Goal: Task Accomplishment & Management: Manage account settings

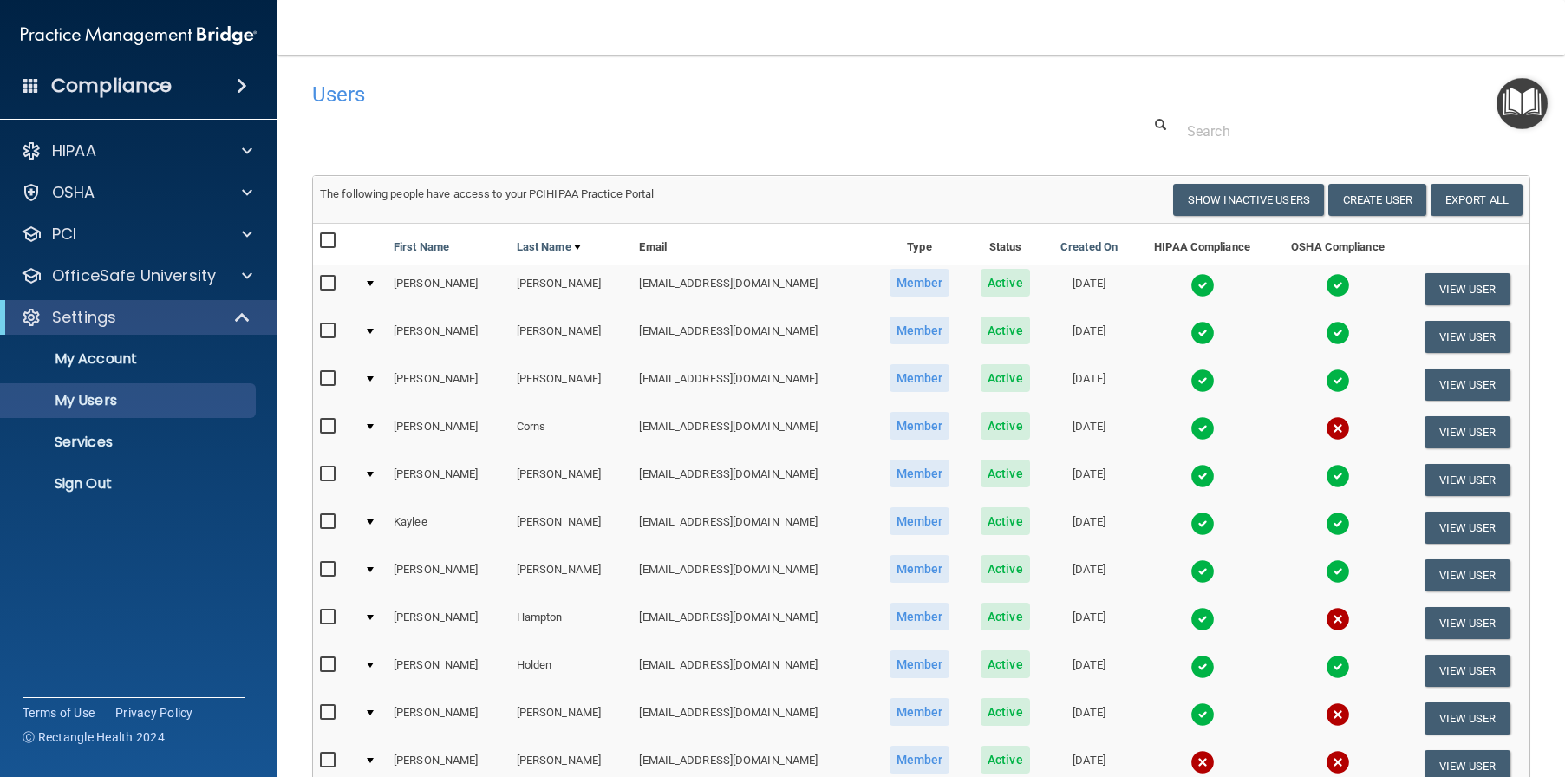
select select "20"
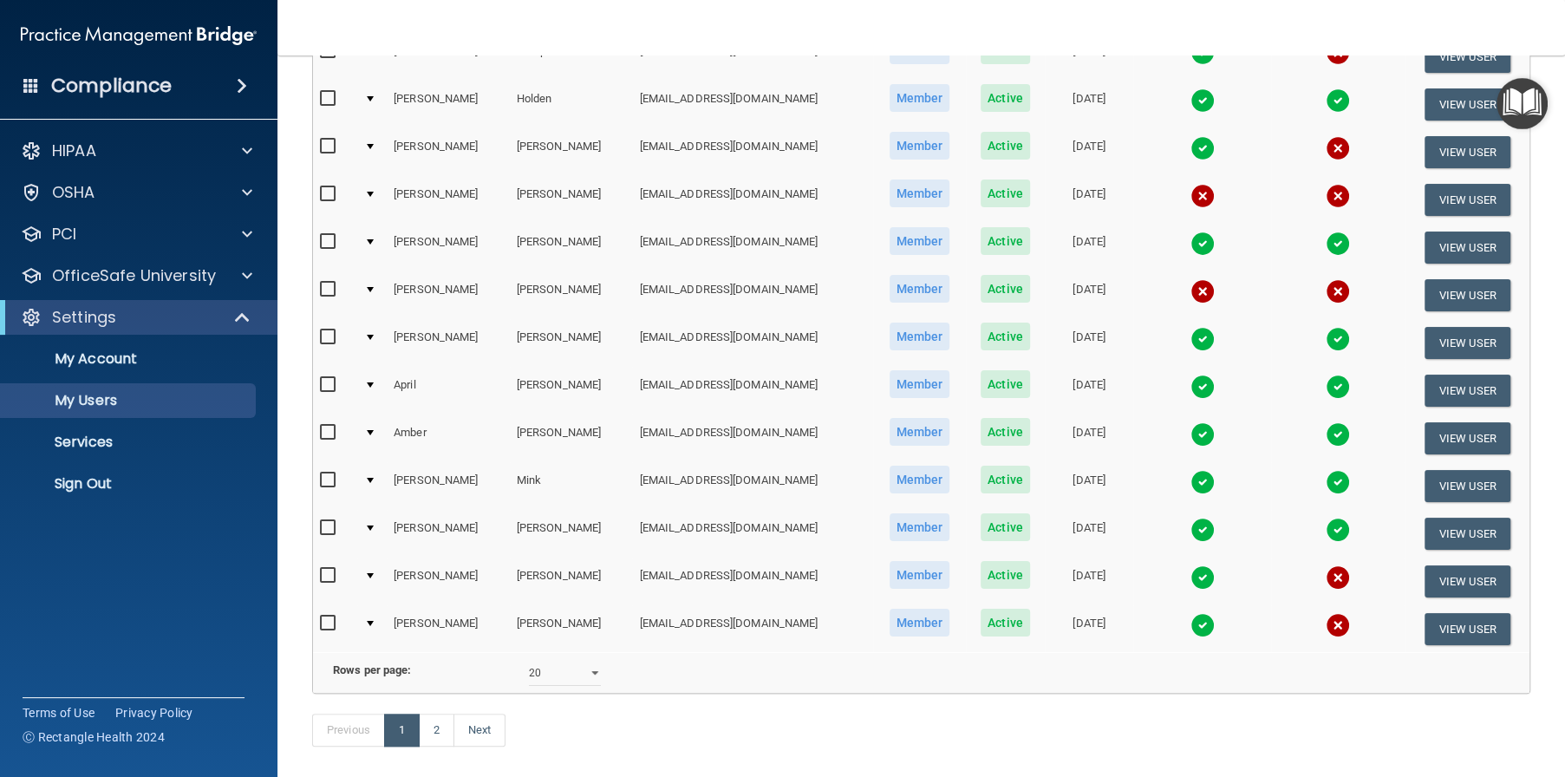
scroll to position [567, 0]
click at [435, 746] on link "2" at bounding box center [437, 729] width 36 height 33
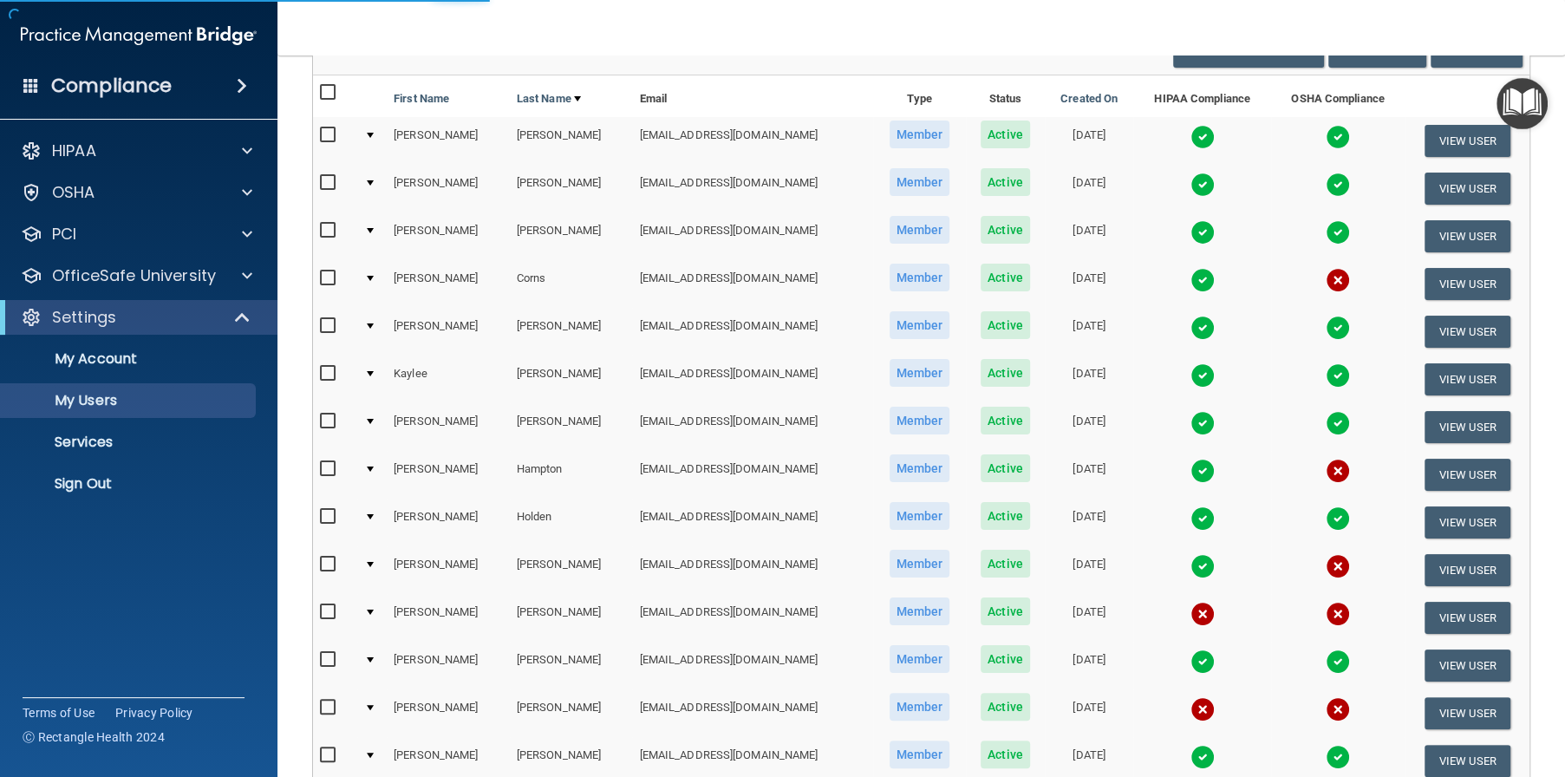
scroll to position [5, 0]
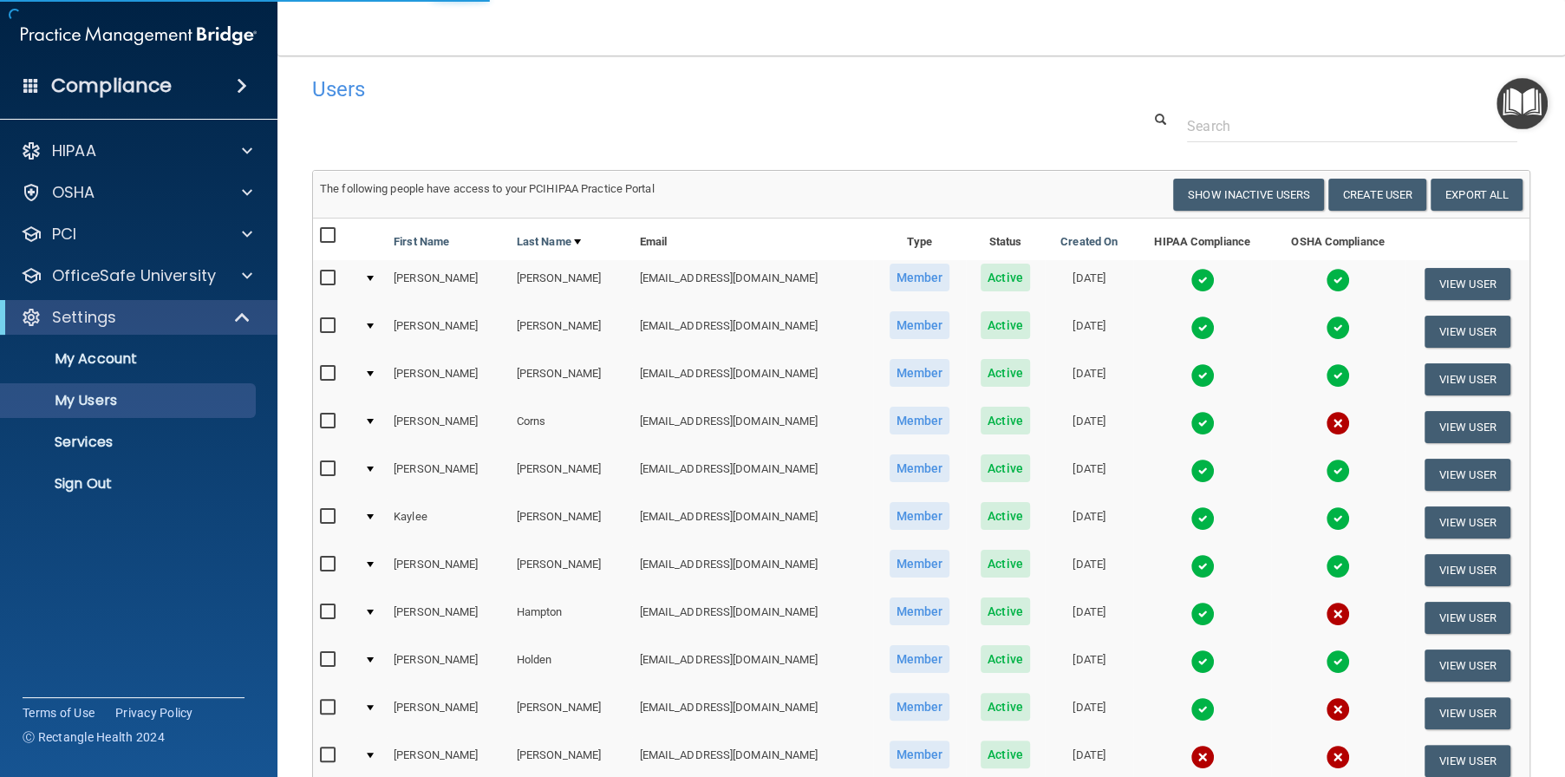
select select "20"
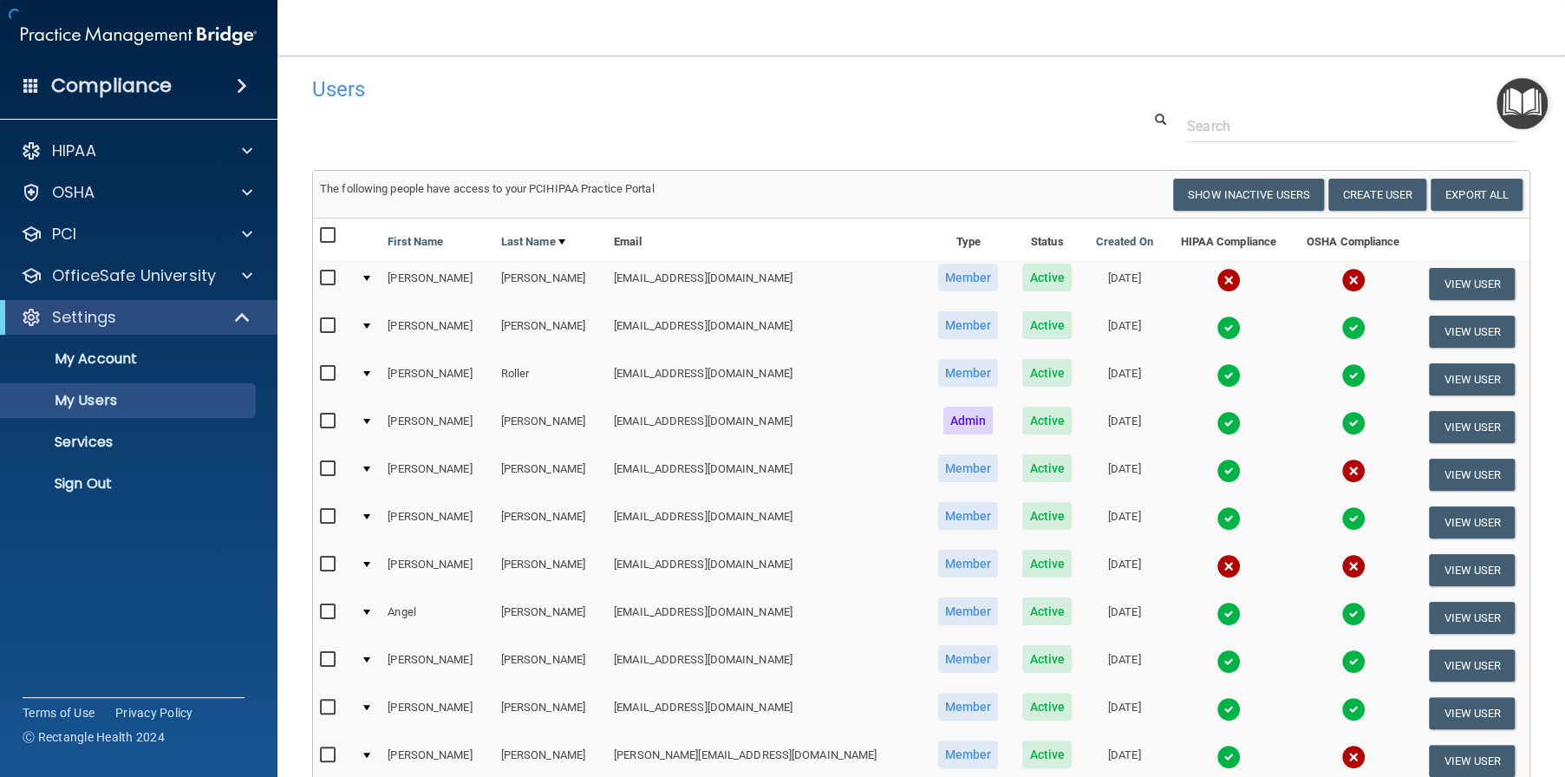
scroll to position [0, 0]
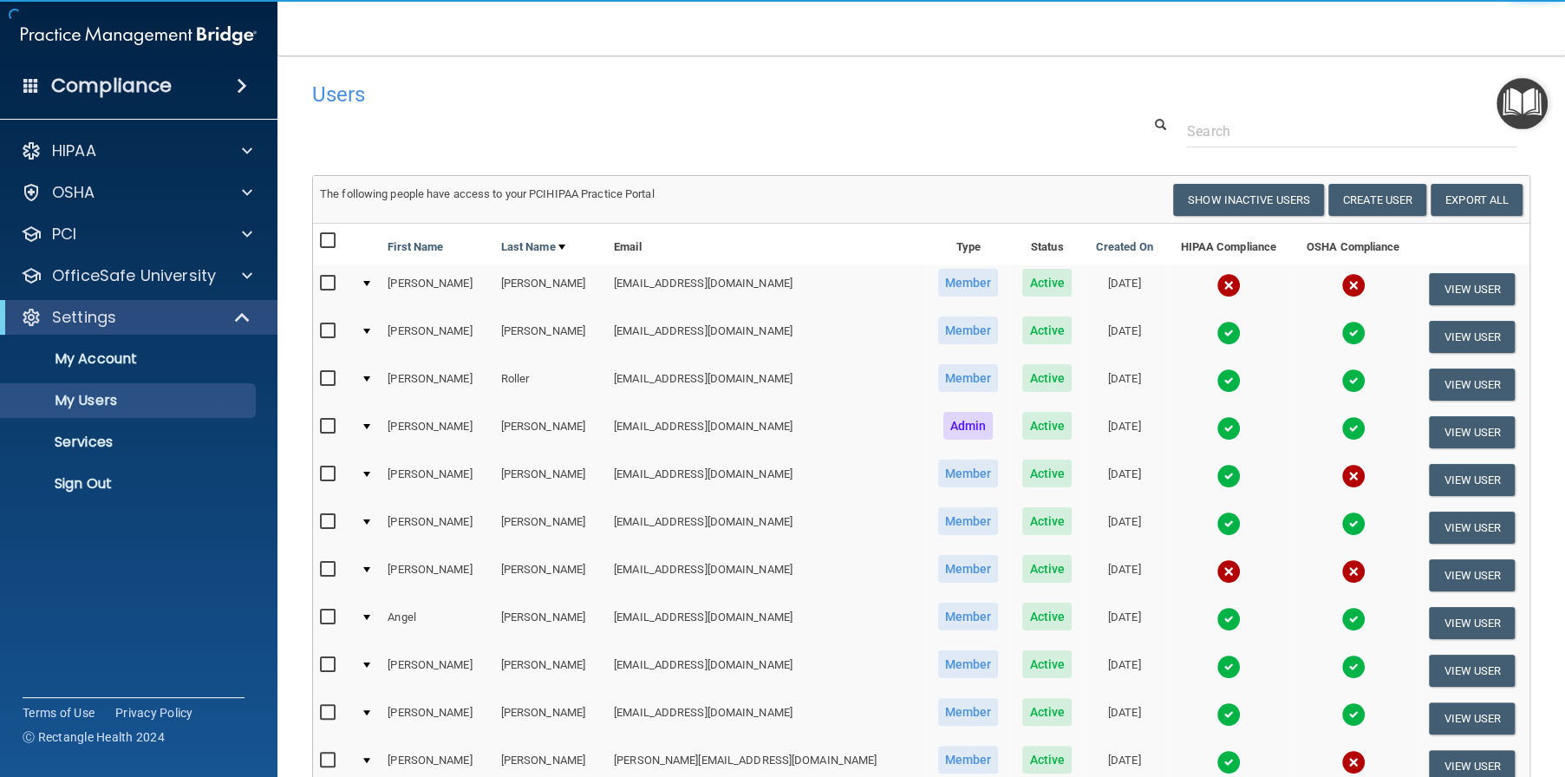
click at [321, 280] on input "checkbox" at bounding box center [330, 284] width 20 height 14
checkbox input "true"
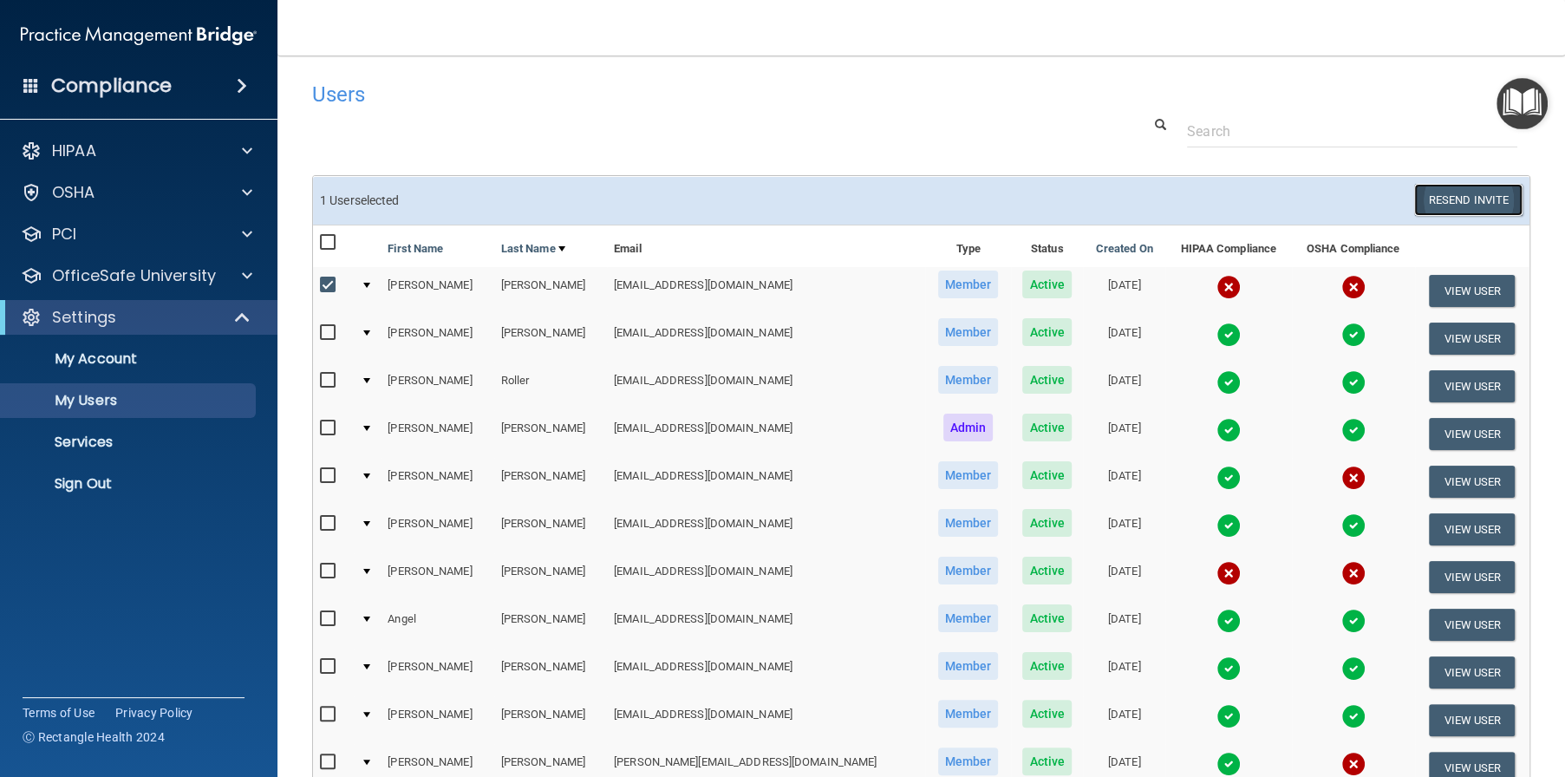
click at [1463, 202] on button "Resend Invite" at bounding box center [1469, 200] width 108 height 32
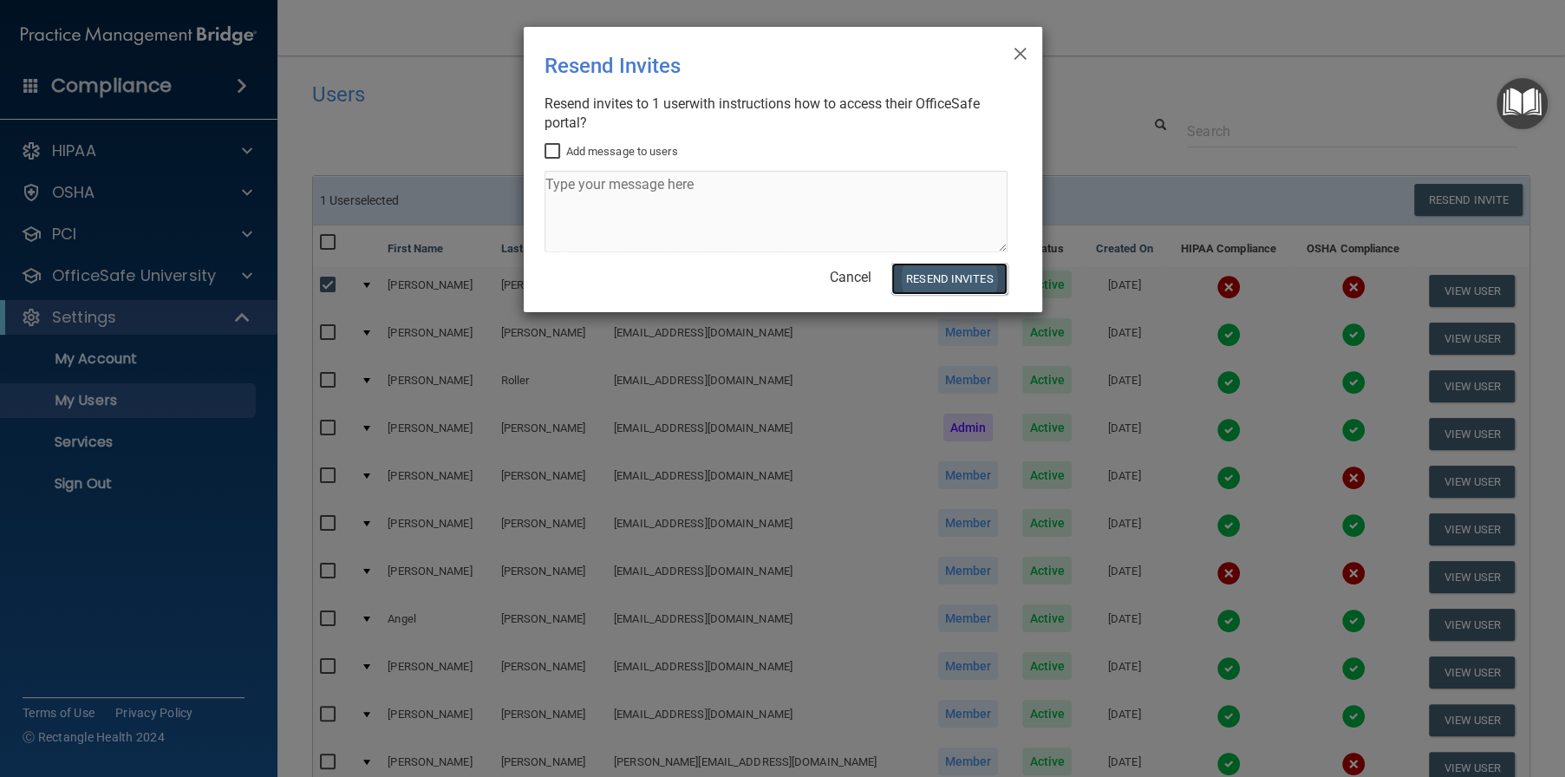
click at [957, 284] on button "Resend Invites" at bounding box center [949, 279] width 115 height 32
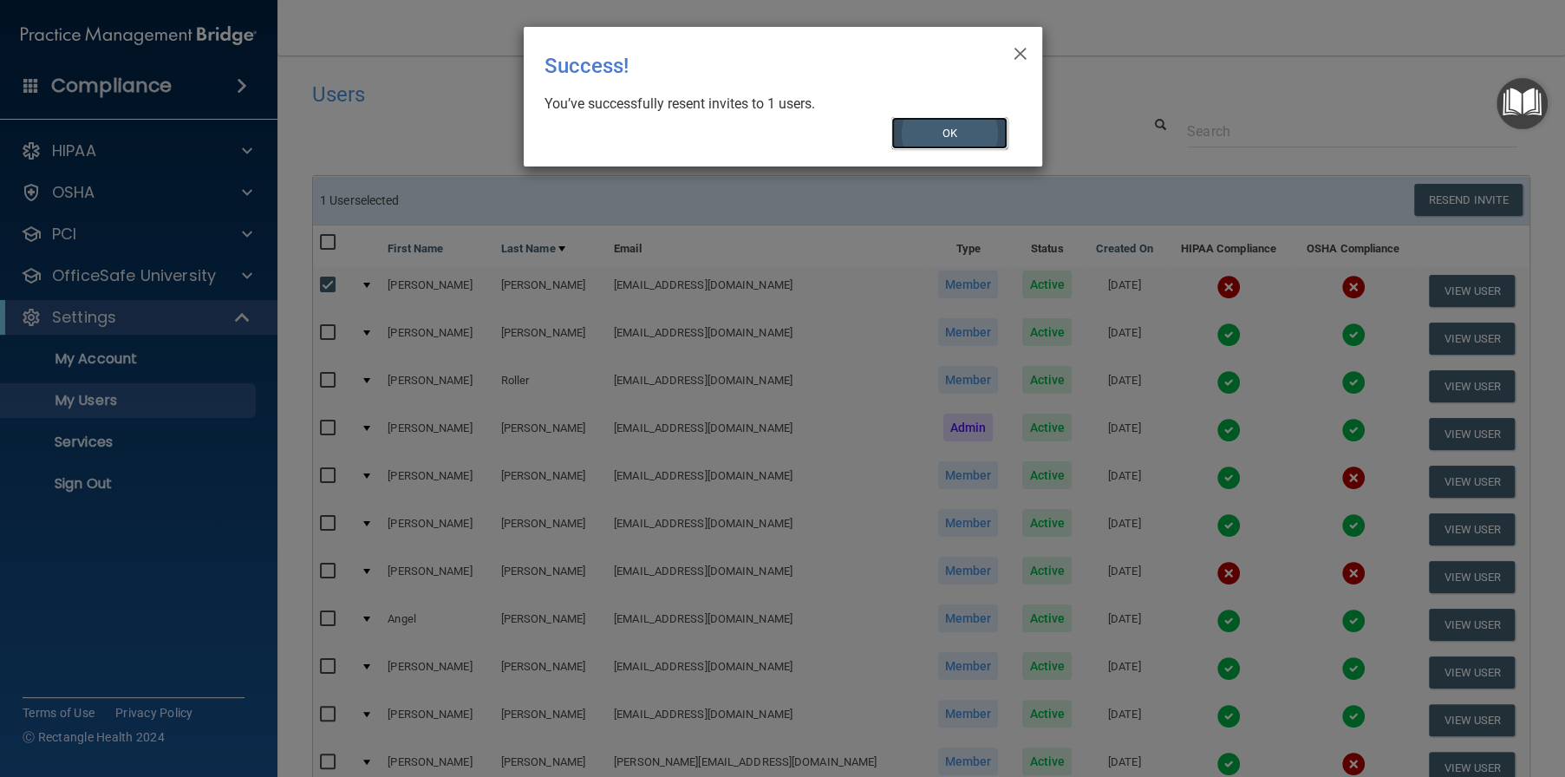
click at [951, 127] on button "OK" at bounding box center [950, 133] width 116 height 32
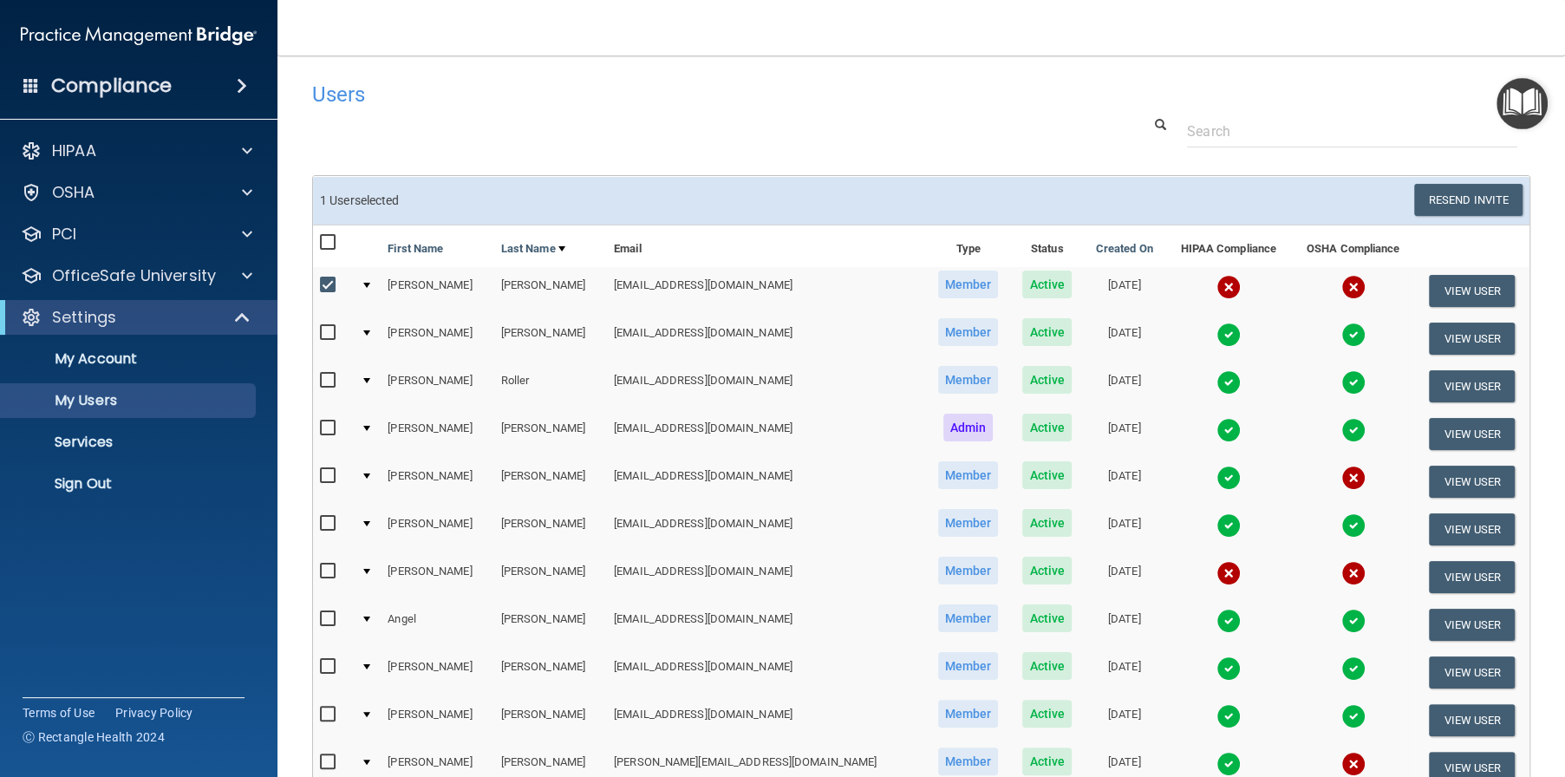
click at [328, 571] on input "checkbox" at bounding box center [330, 572] width 20 height 14
checkbox input "true"
click at [1437, 201] on button "Resend Invite" at bounding box center [1469, 200] width 108 height 32
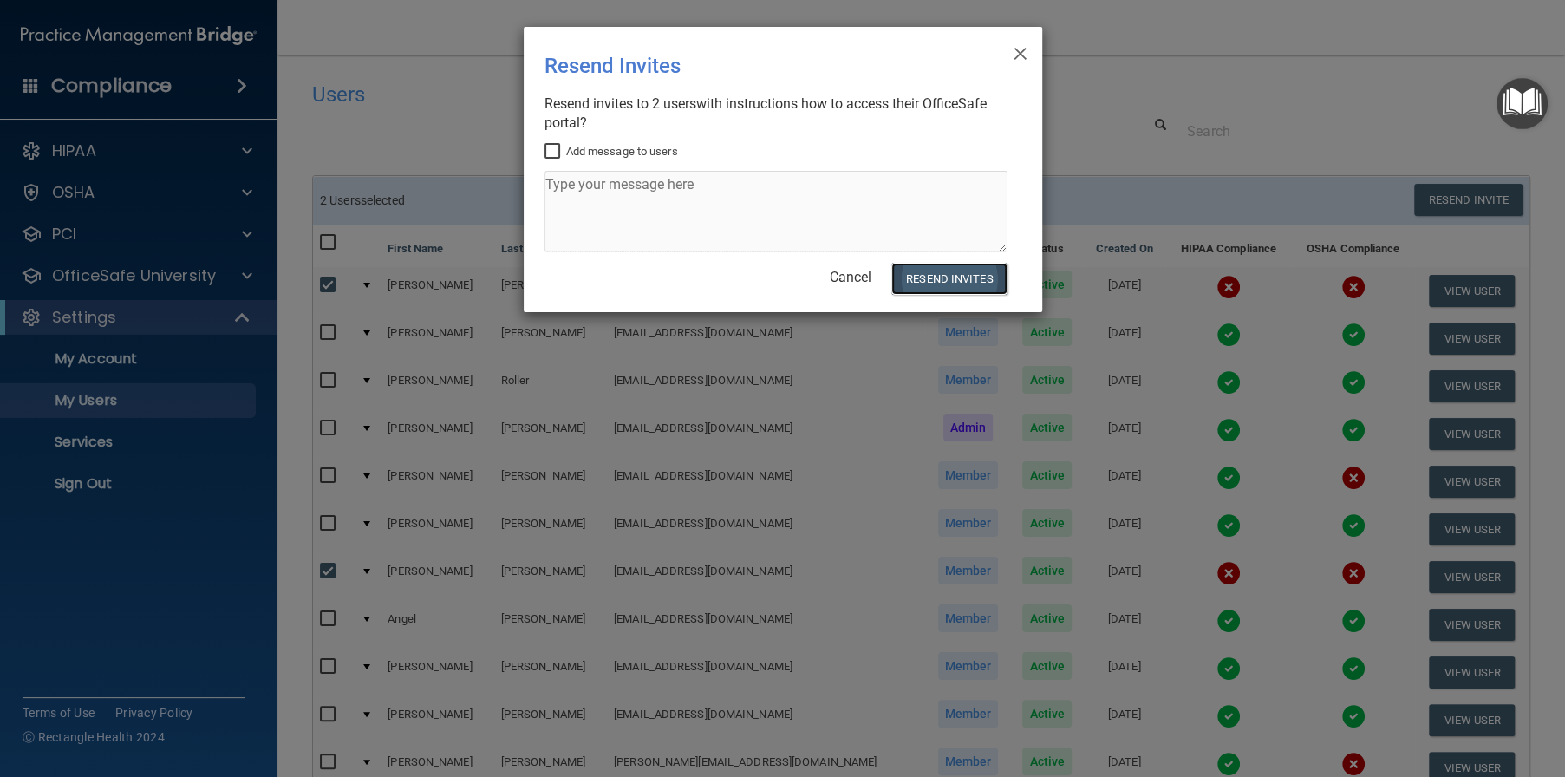
click at [940, 286] on button "Resend Invites" at bounding box center [949, 279] width 115 height 32
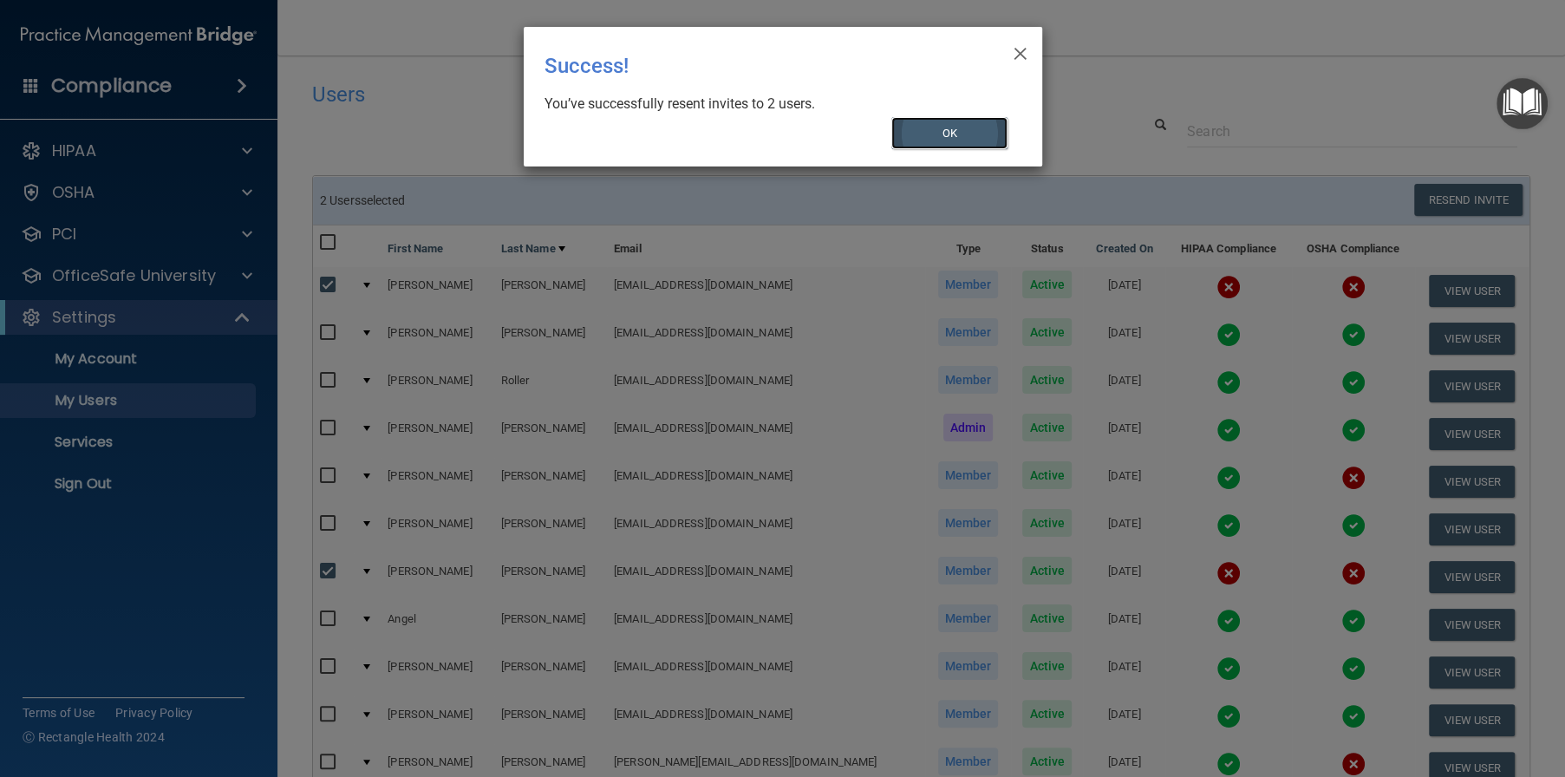
click at [952, 128] on button "OK" at bounding box center [950, 133] width 116 height 32
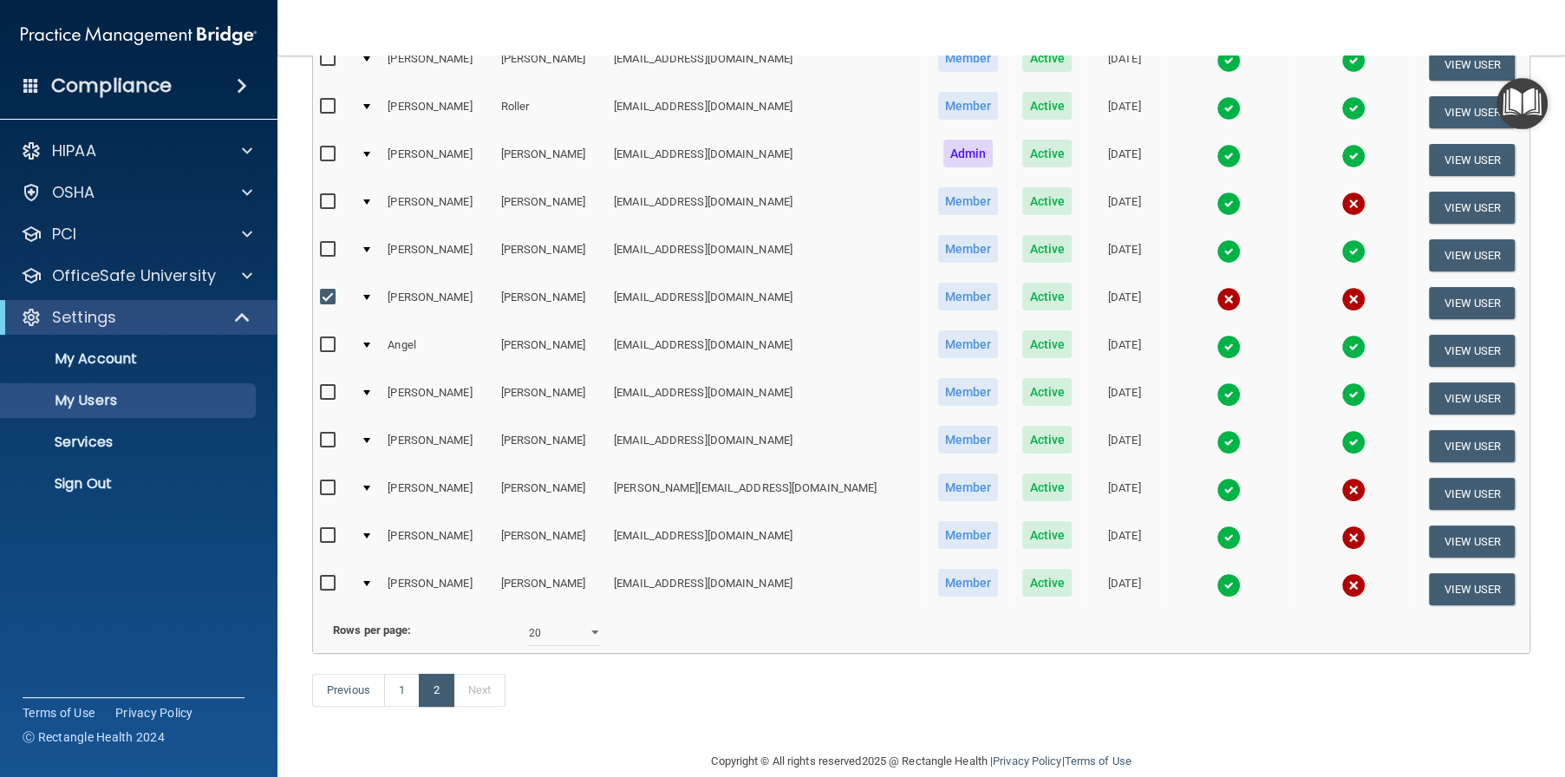
scroll to position [323, 0]
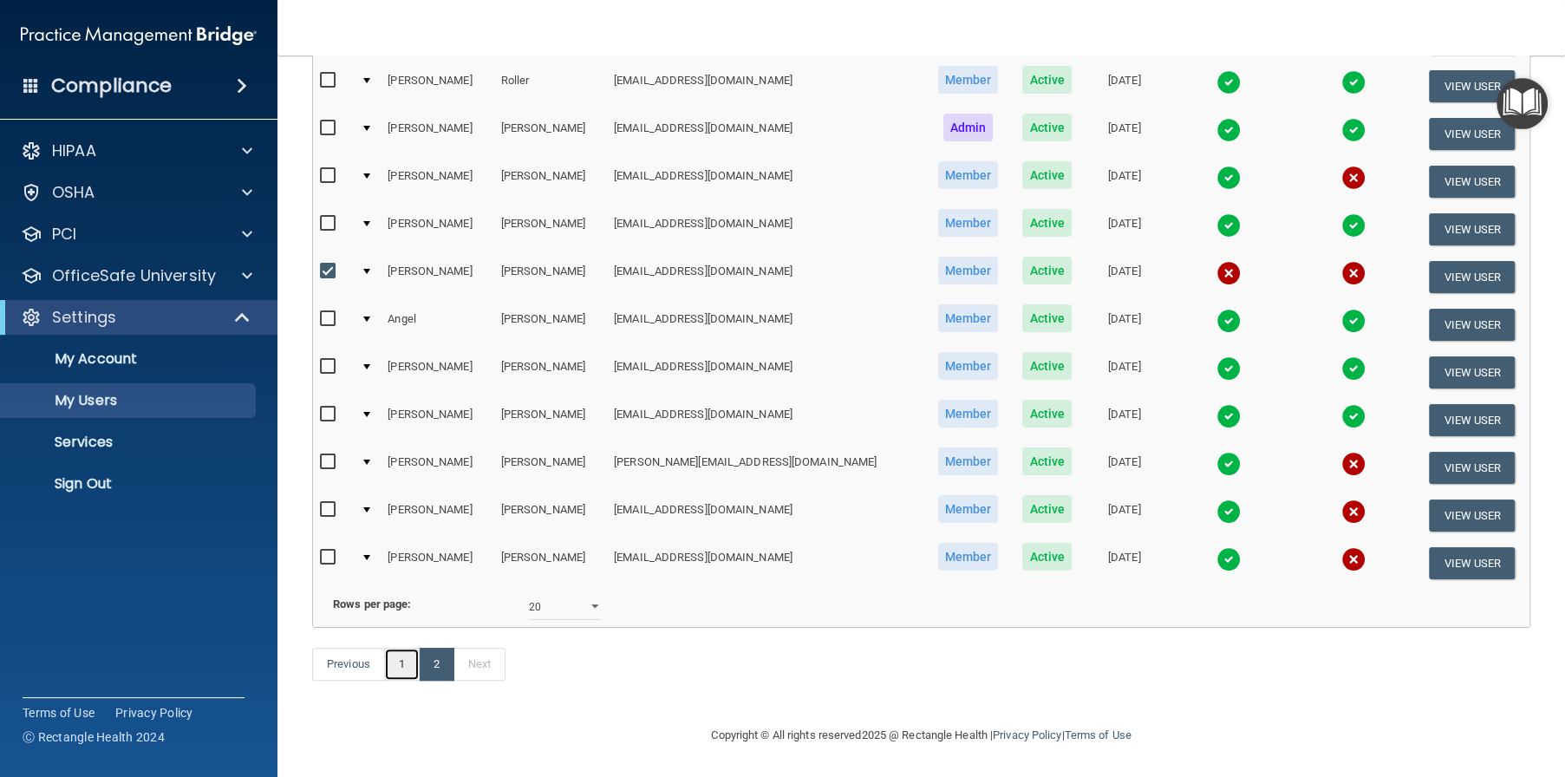
click at [402, 658] on link "1" at bounding box center [402, 664] width 36 height 33
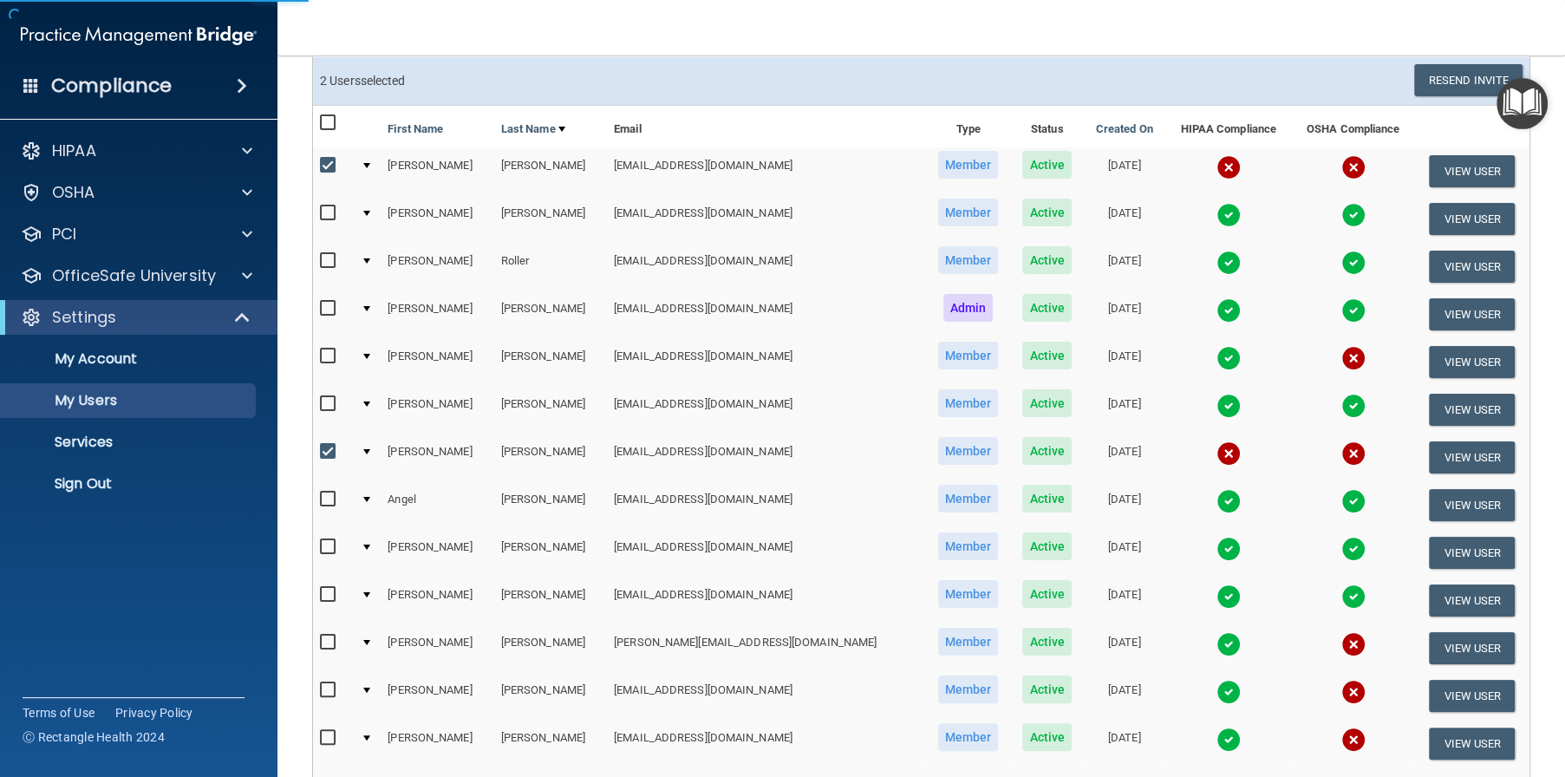
scroll to position [62, 0]
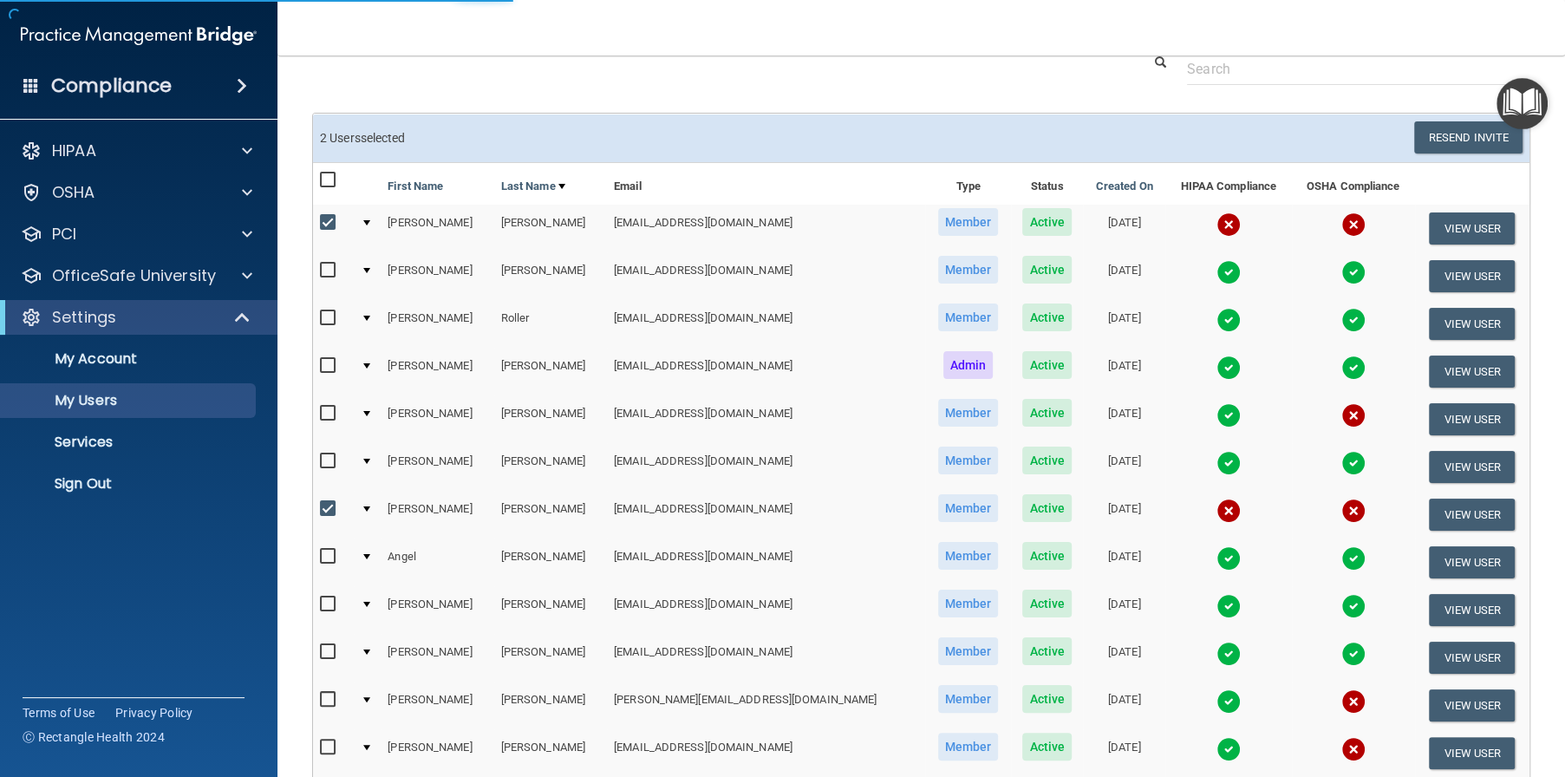
select select "20"
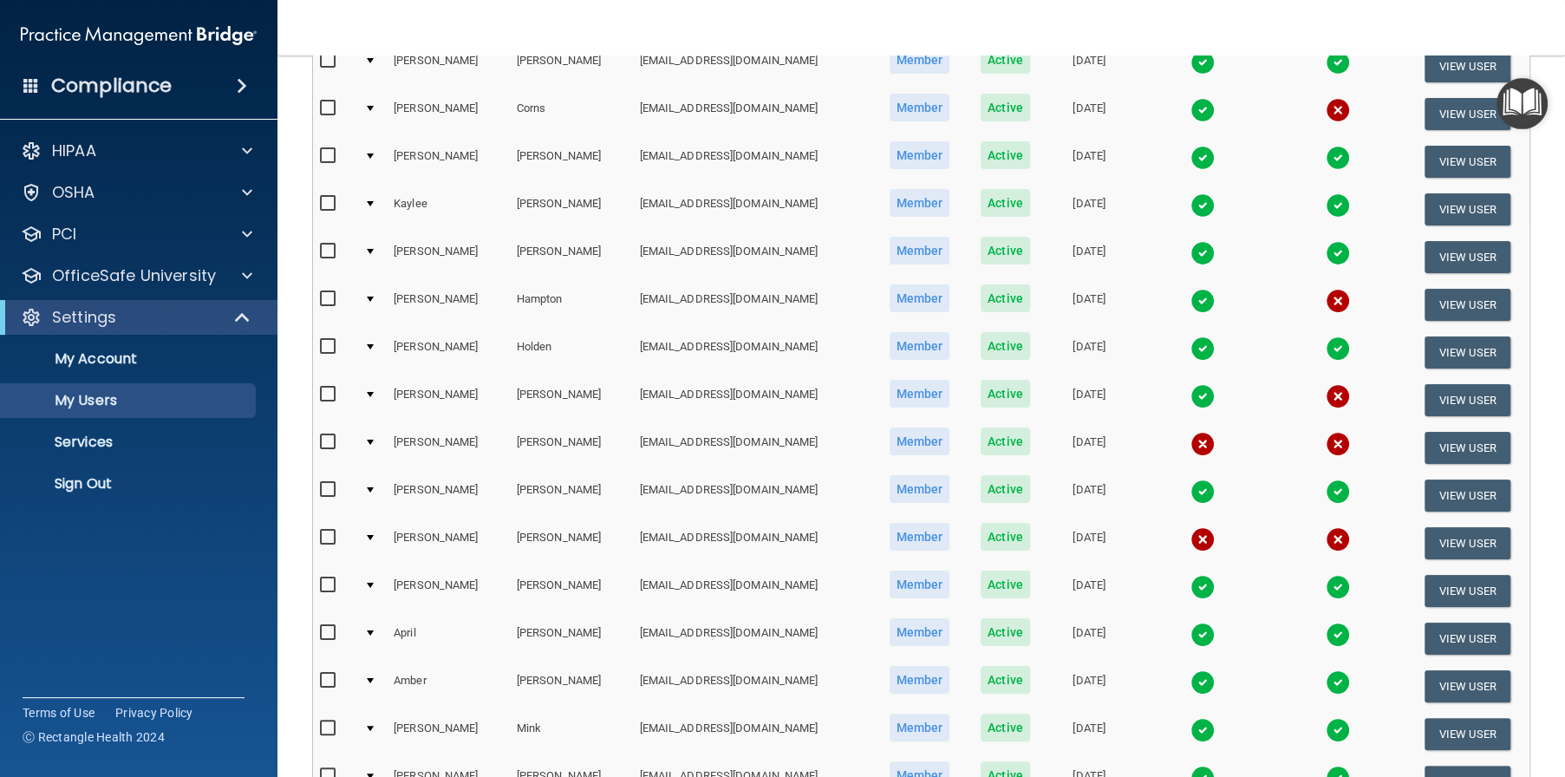
scroll to position [323, 0]
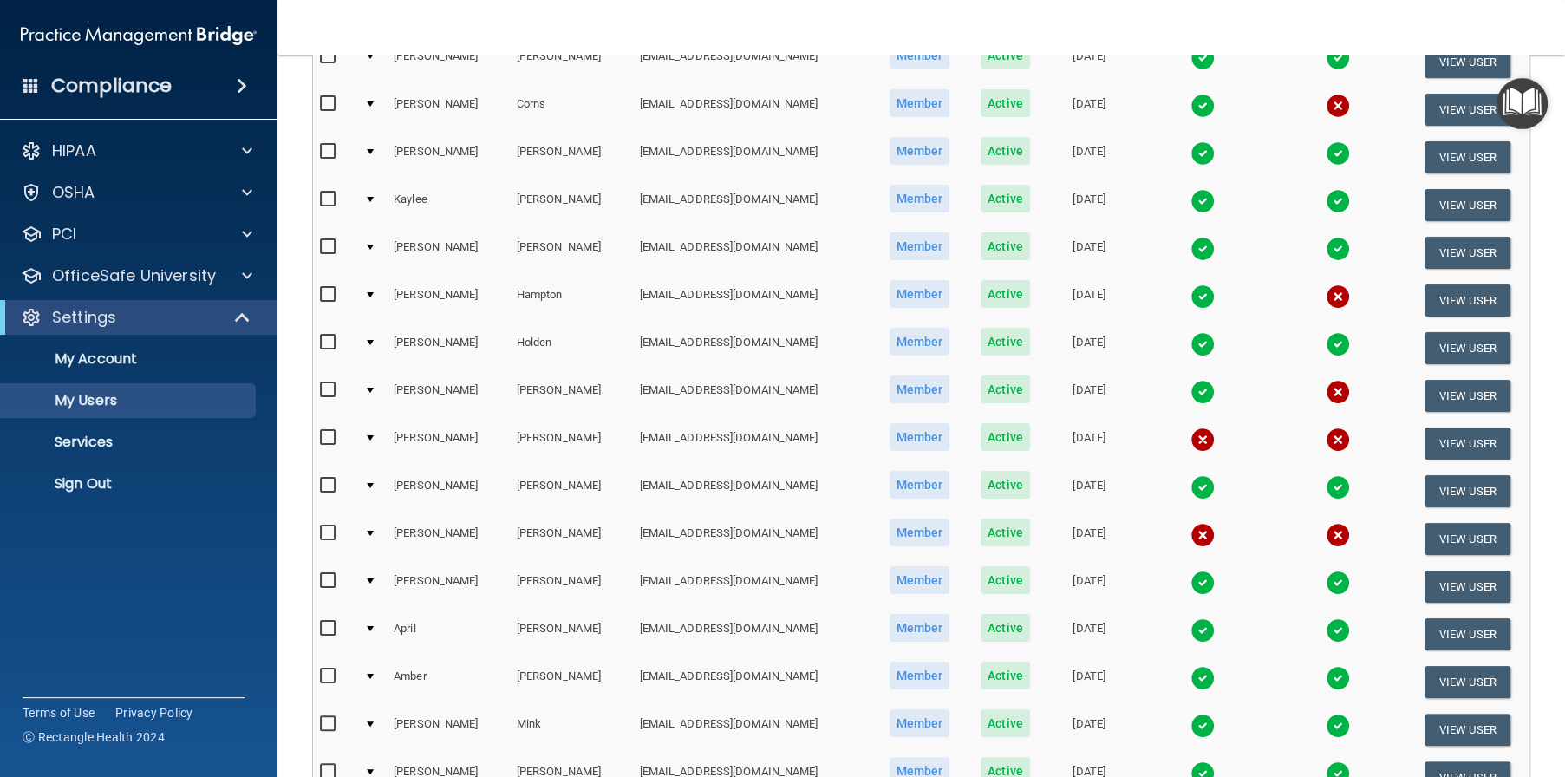
click at [325, 436] on input "checkbox" at bounding box center [330, 438] width 20 height 14
checkbox input "true"
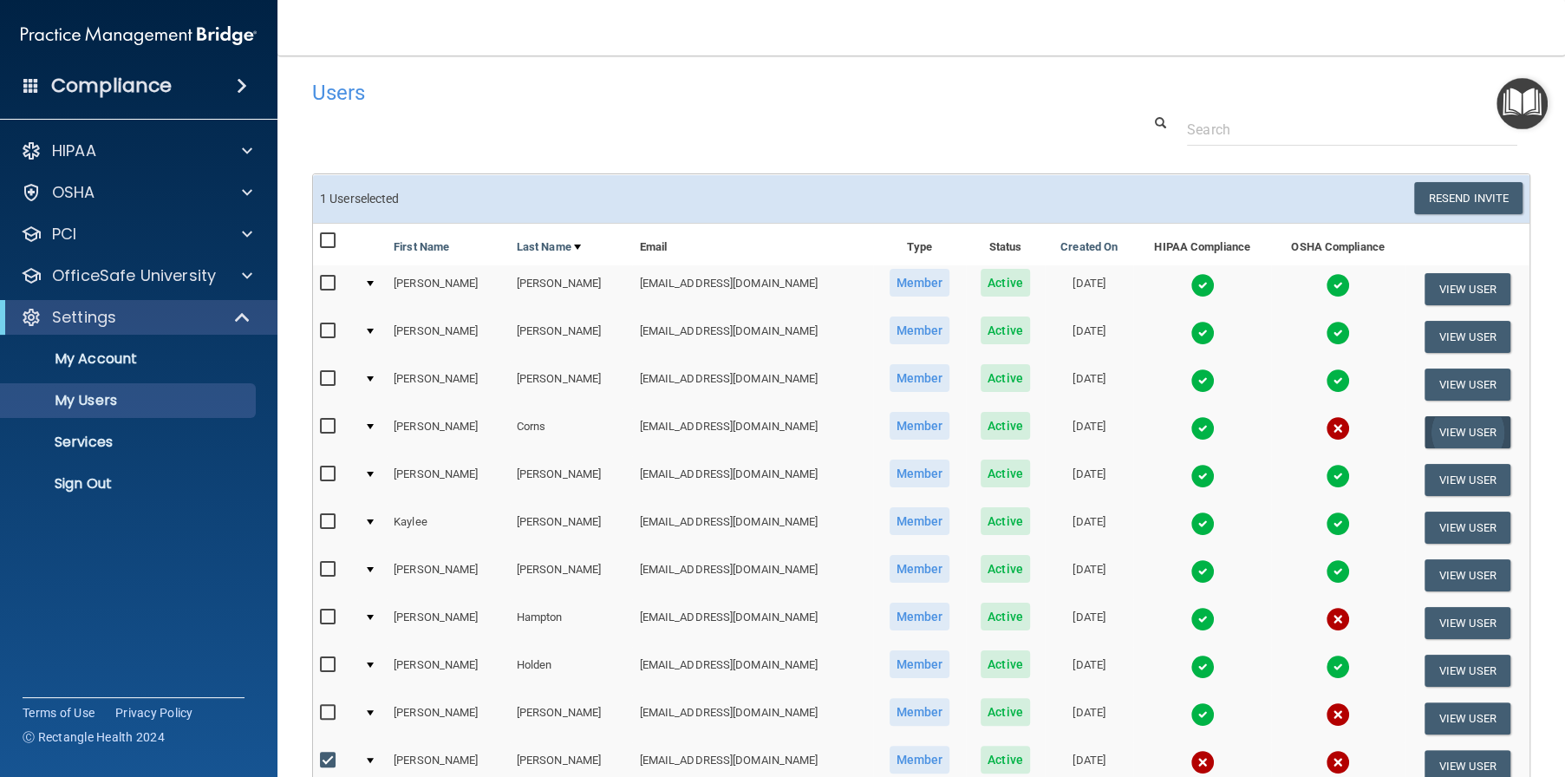
scroll to position [0, 0]
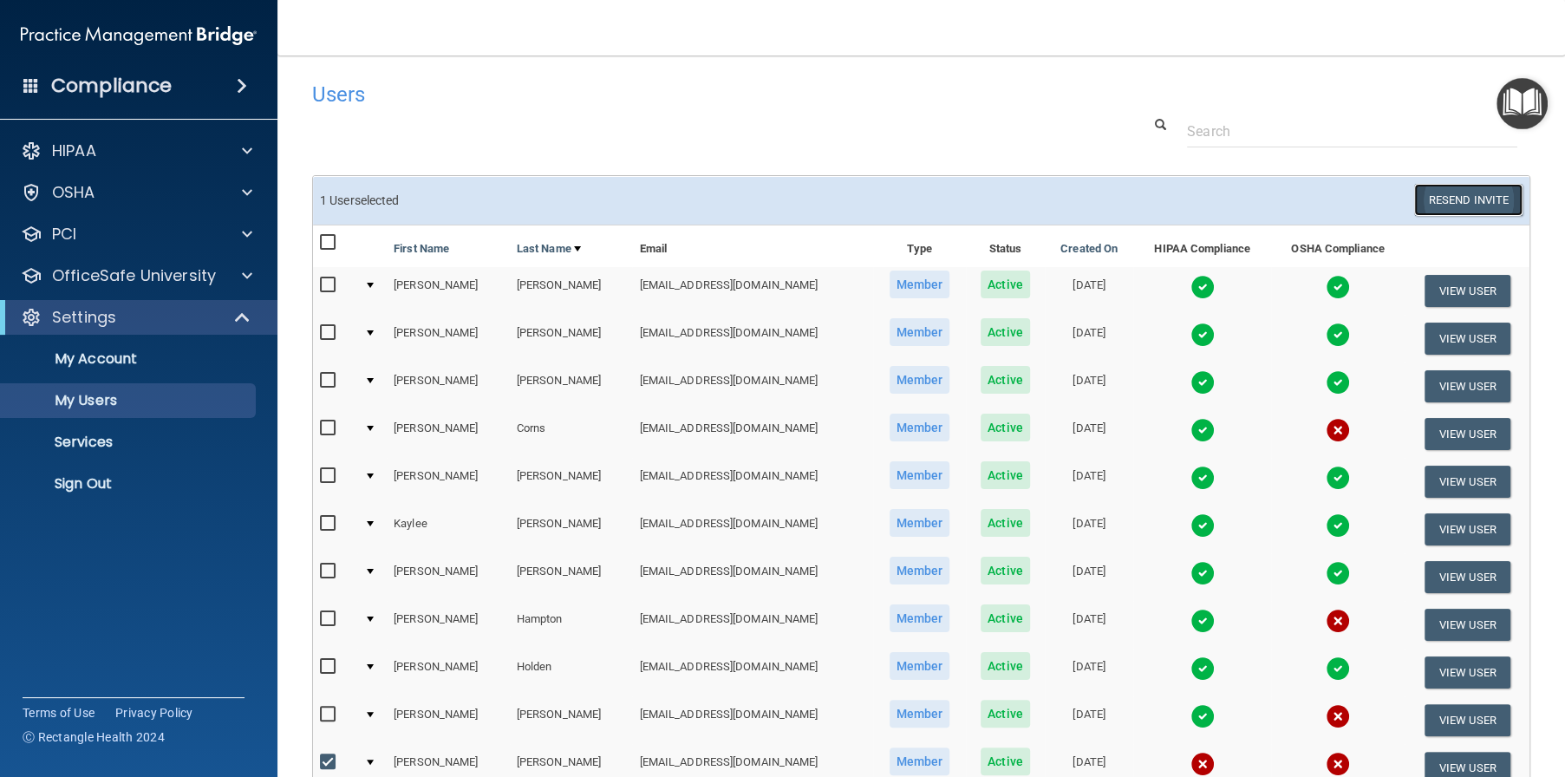
click at [1428, 204] on button "Resend Invite" at bounding box center [1469, 200] width 108 height 32
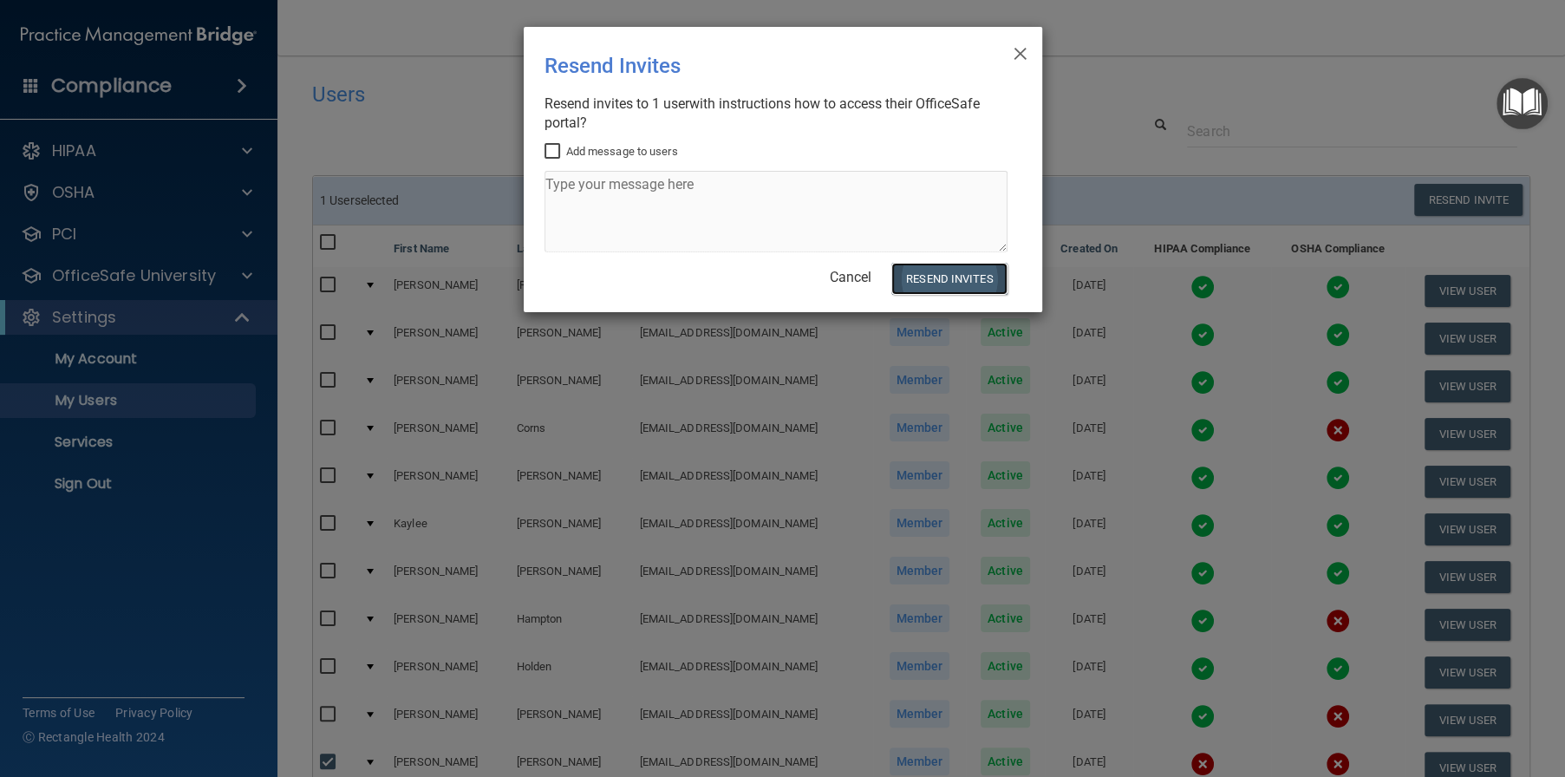
click at [940, 284] on button "Resend Invites" at bounding box center [949, 279] width 115 height 32
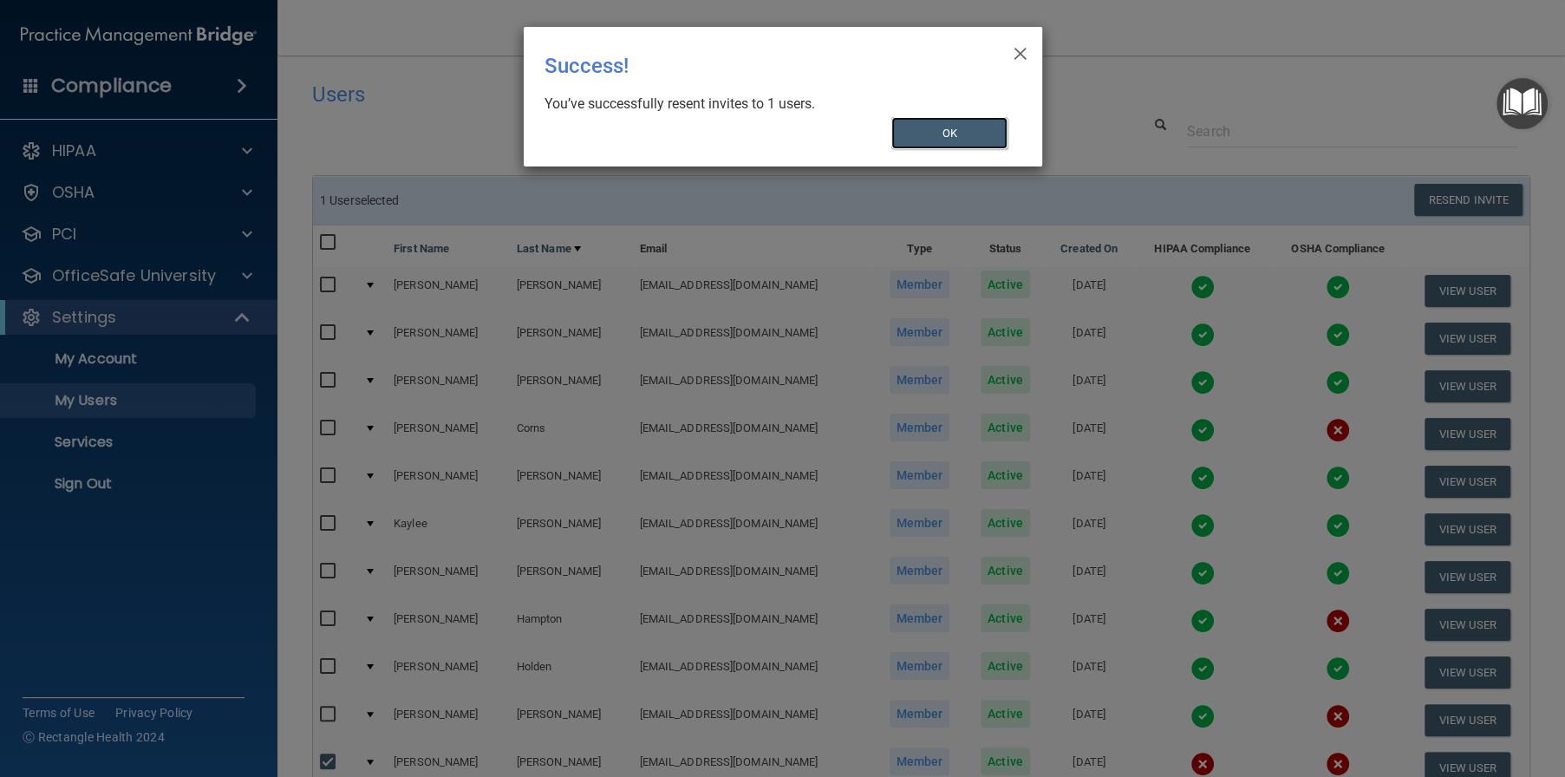
click at [944, 135] on button "OK" at bounding box center [950, 133] width 116 height 32
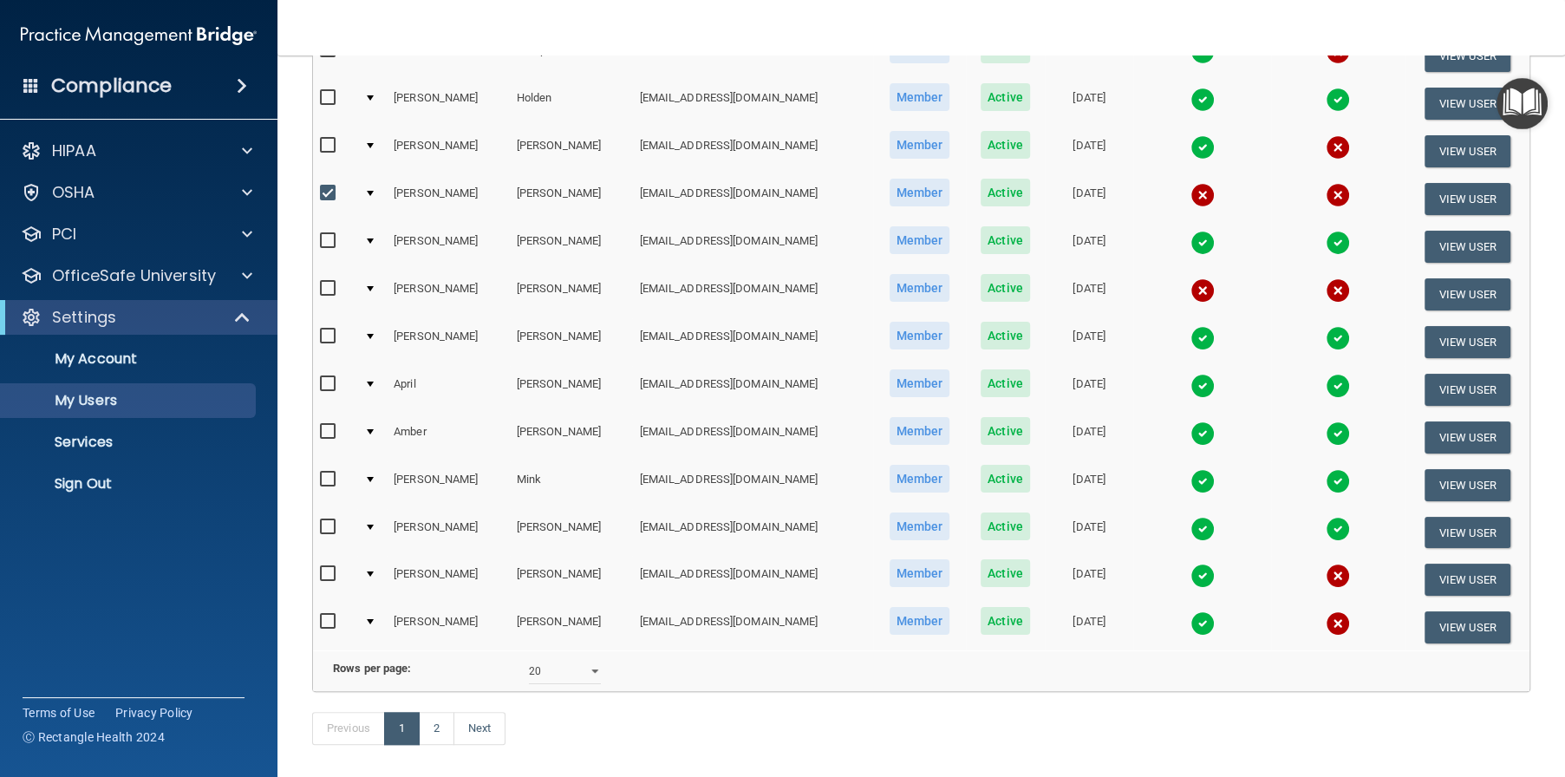
scroll to position [656, 0]
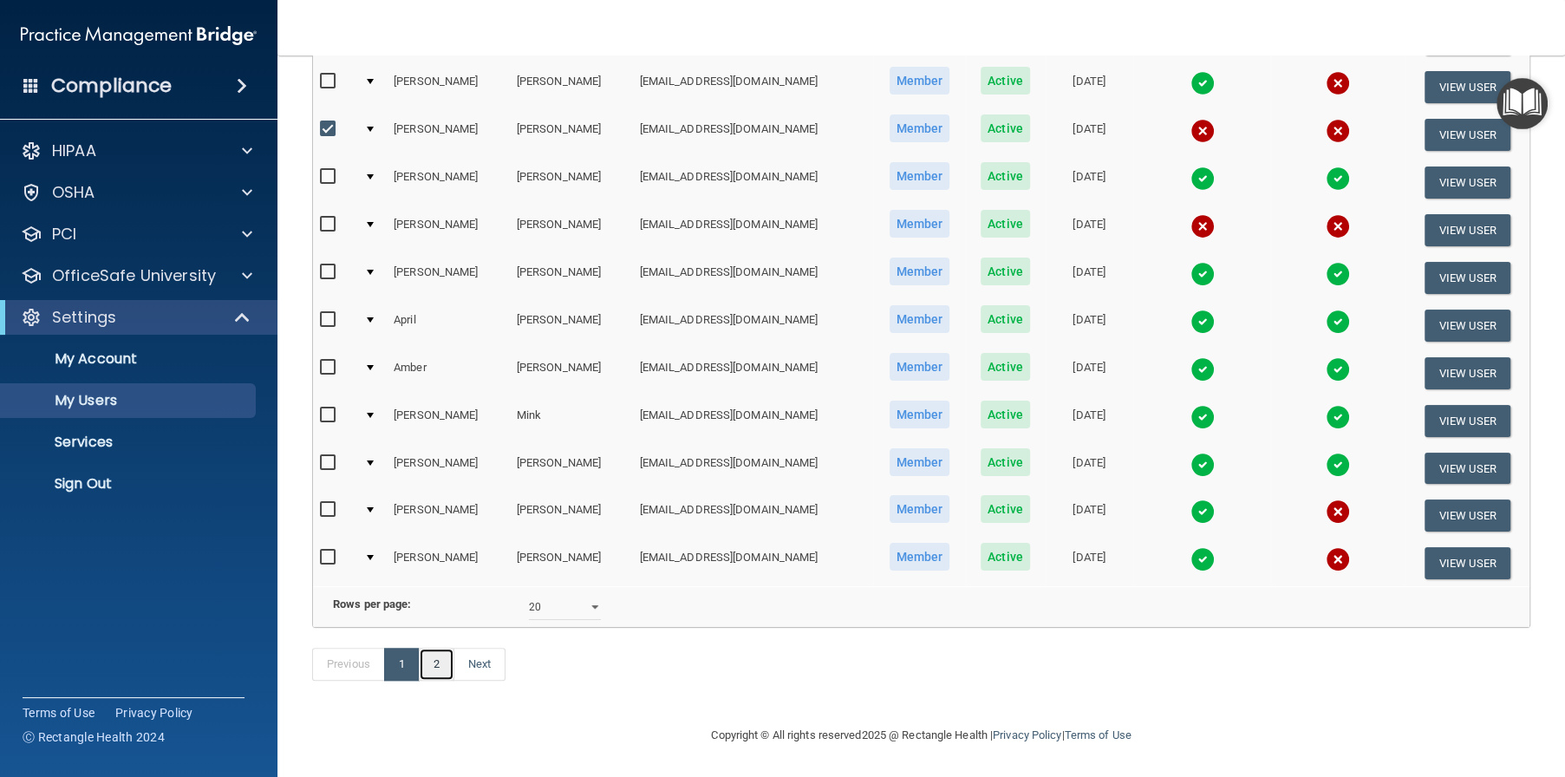
click at [439, 666] on link "2" at bounding box center [437, 664] width 36 height 33
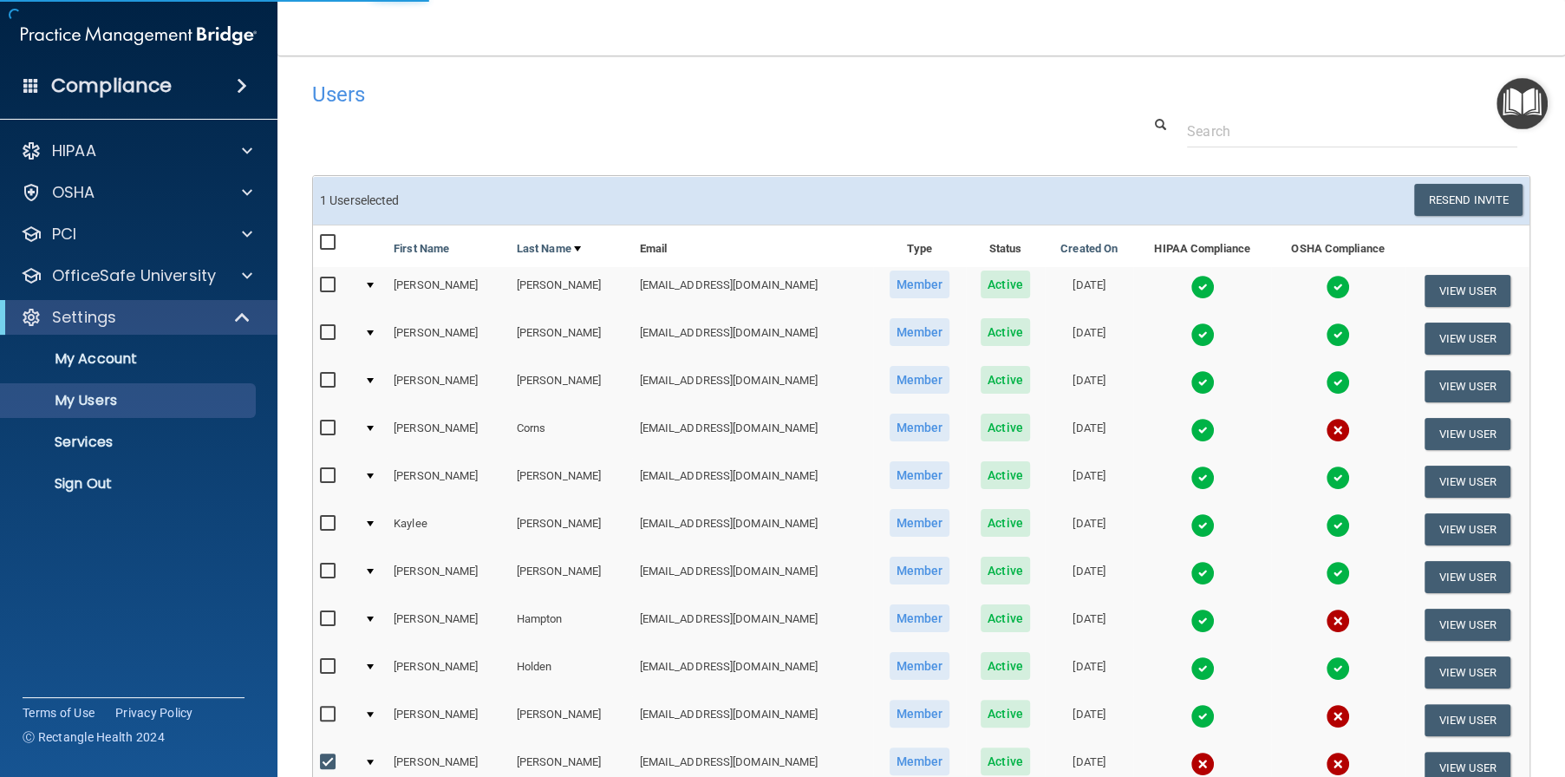
select select "20"
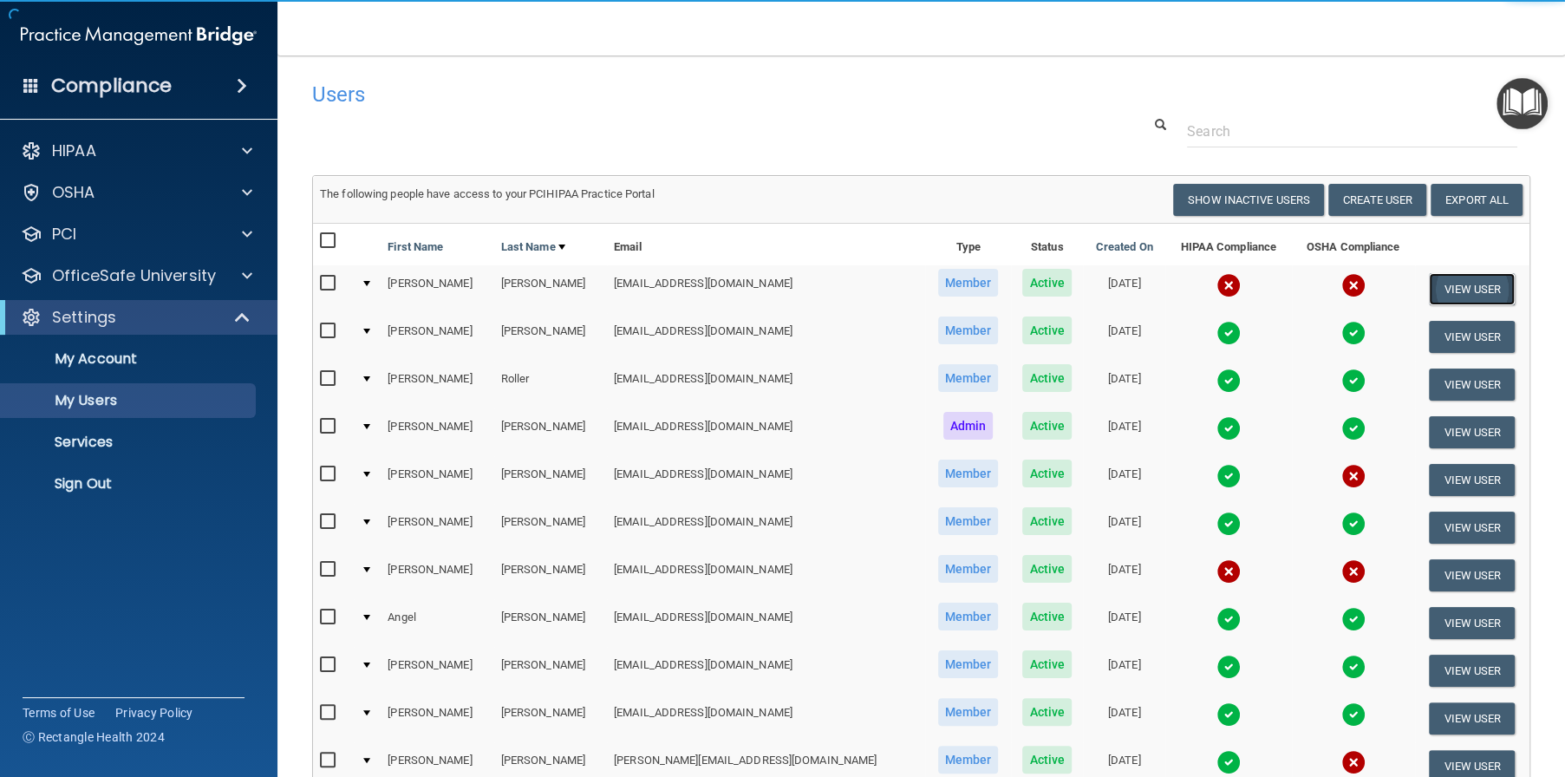
click at [1466, 284] on button "View User" at bounding box center [1472, 289] width 86 height 32
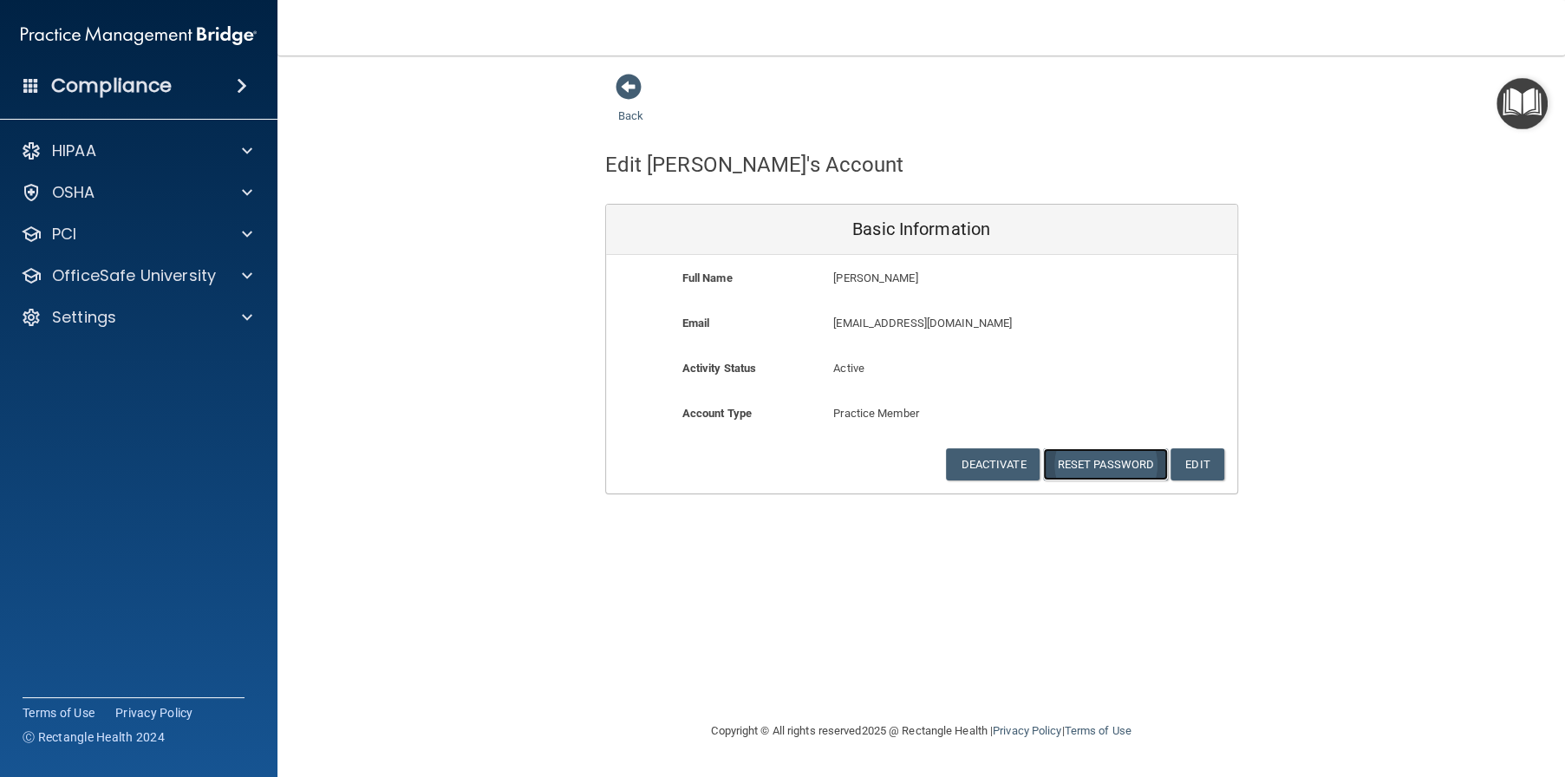
click at [1117, 456] on button "Reset Password" at bounding box center [1105, 464] width 125 height 32
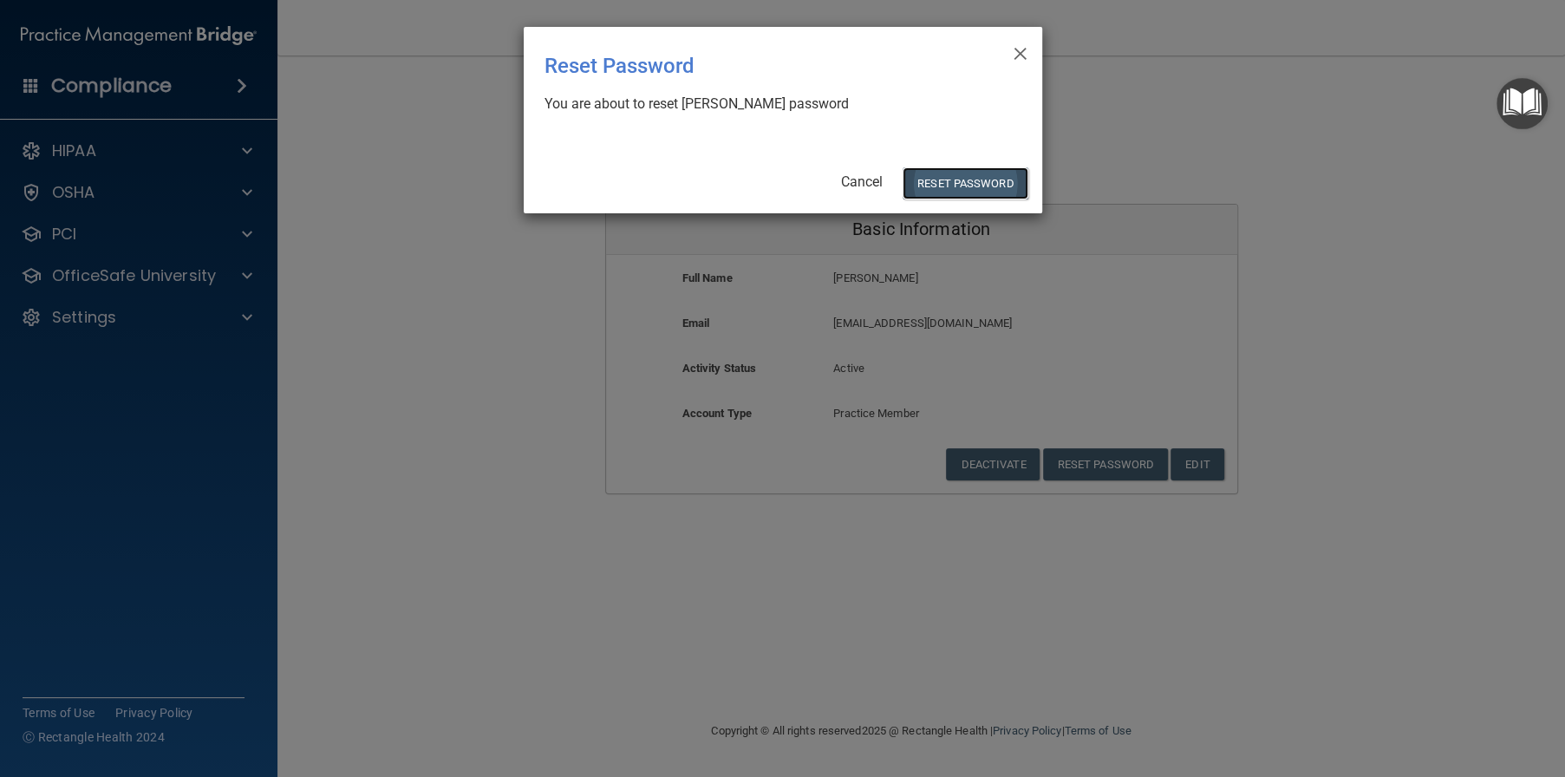
click at [963, 178] on button "Reset Password" at bounding box center [965, 183] width 125 height 32
click at [964, 187] on button "Reset Password" at bounding box center [965, 183] width 125 height 32
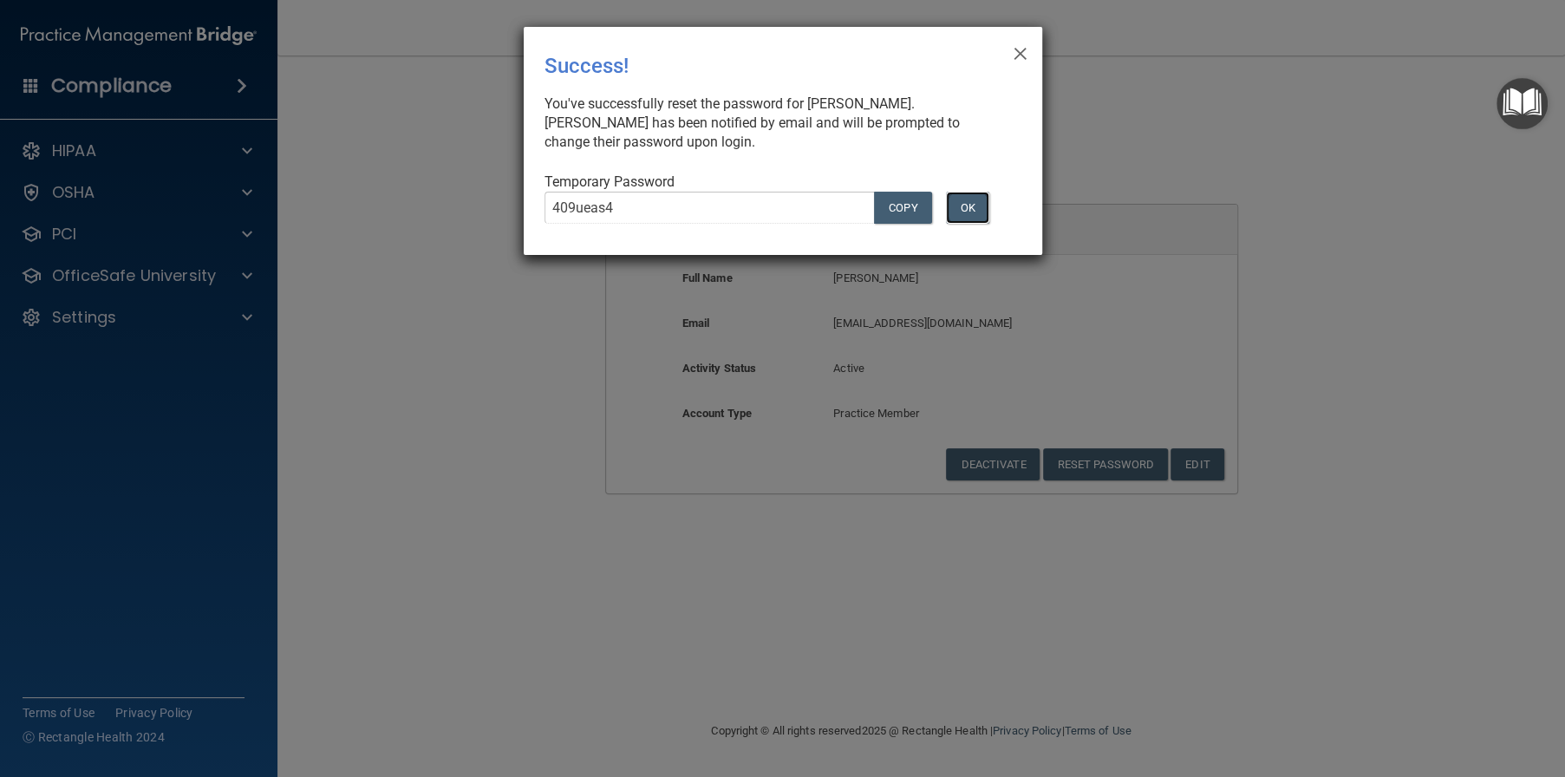
click at [966, 214] on button "OK" at bounding box center [967, 208] width 43 height 32
click at [976, 211] on button "OK" at bounding box center [967, 208] width 43 height 32
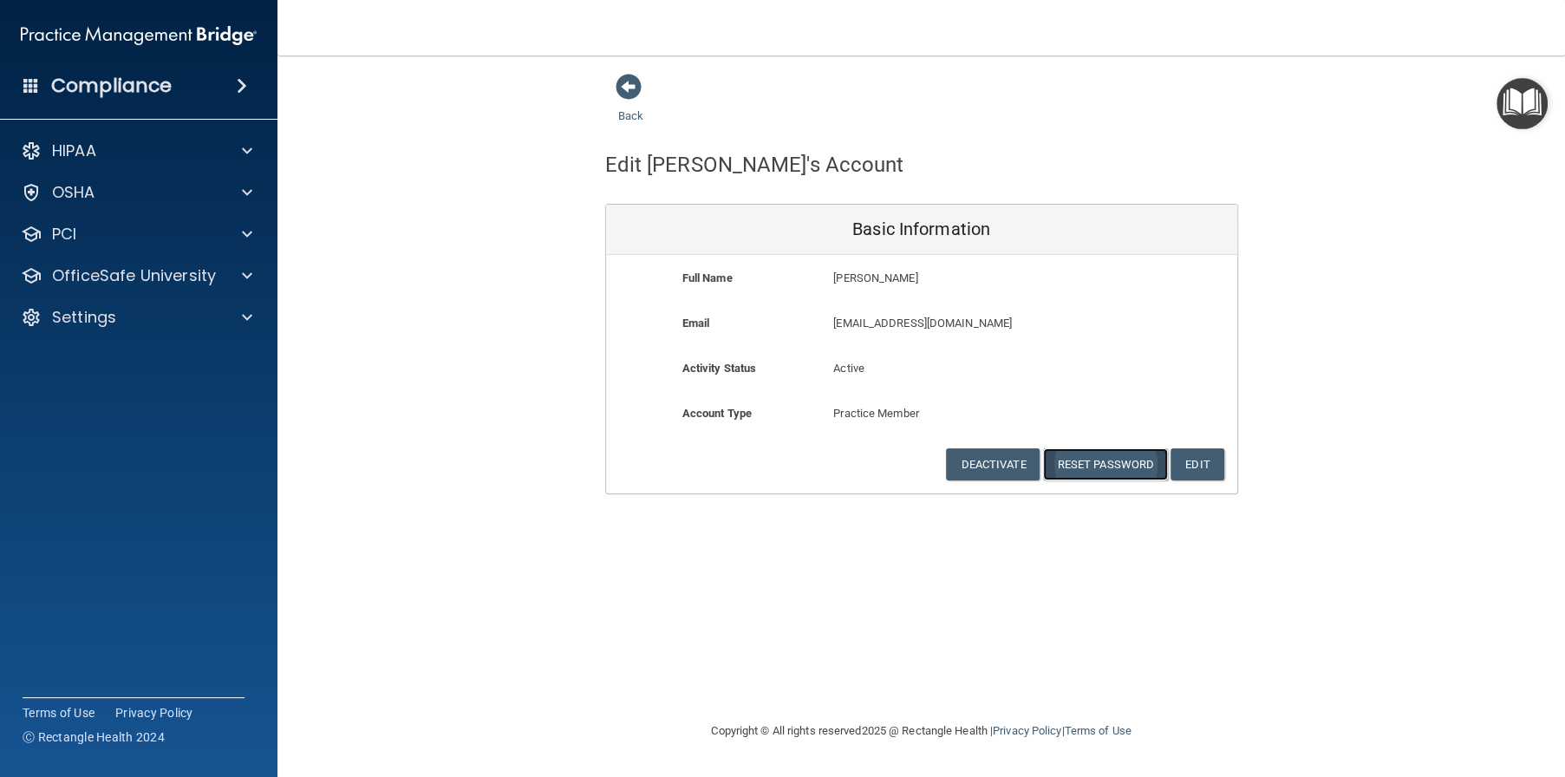
click at [1094, 464] on button "Reset Password" at bounding box center [1105, 464] width 125 height 32
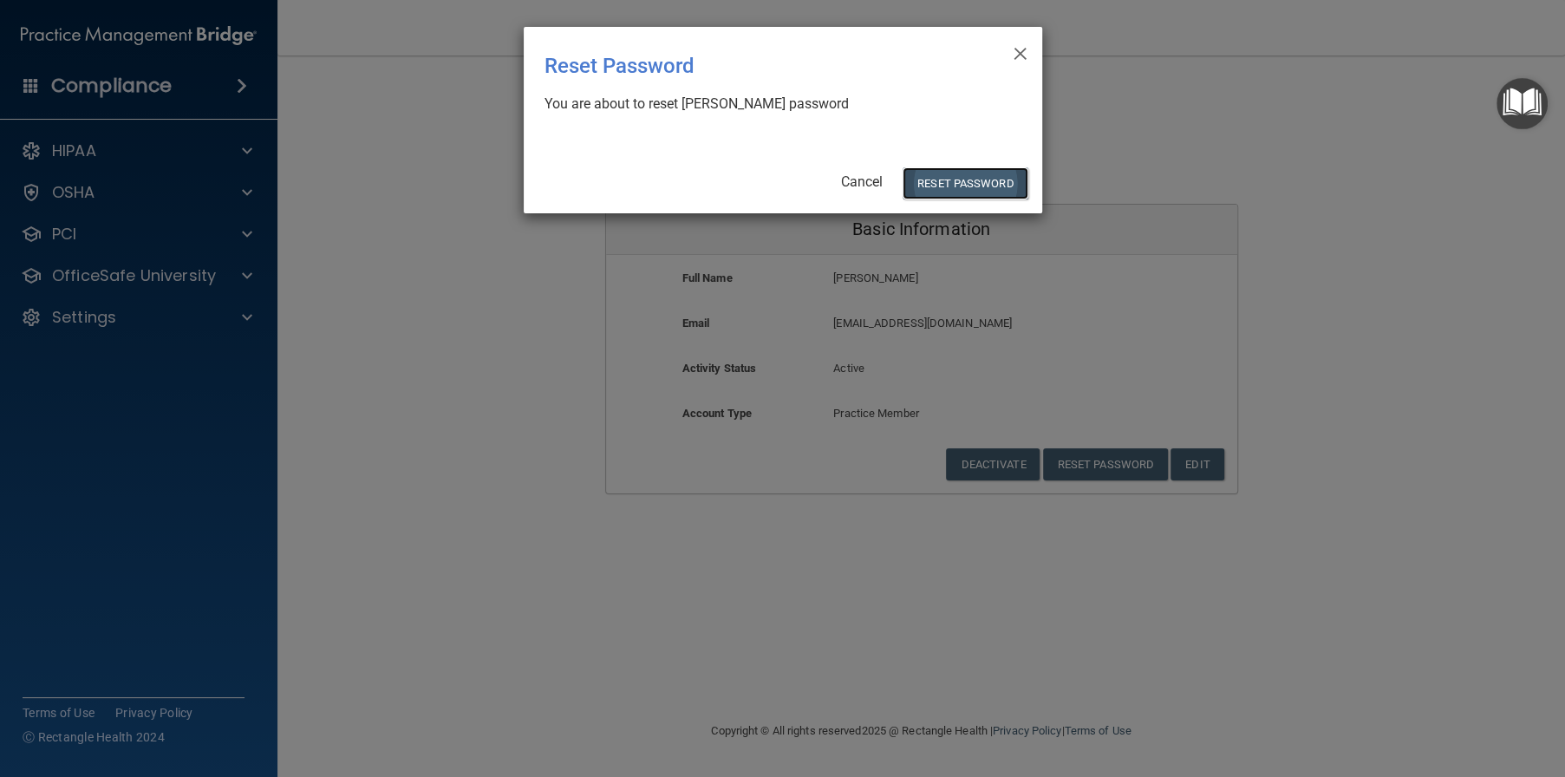
click at [977, 181] on button "Reset Password" at bounding box center [965, 183] width 125 height 32
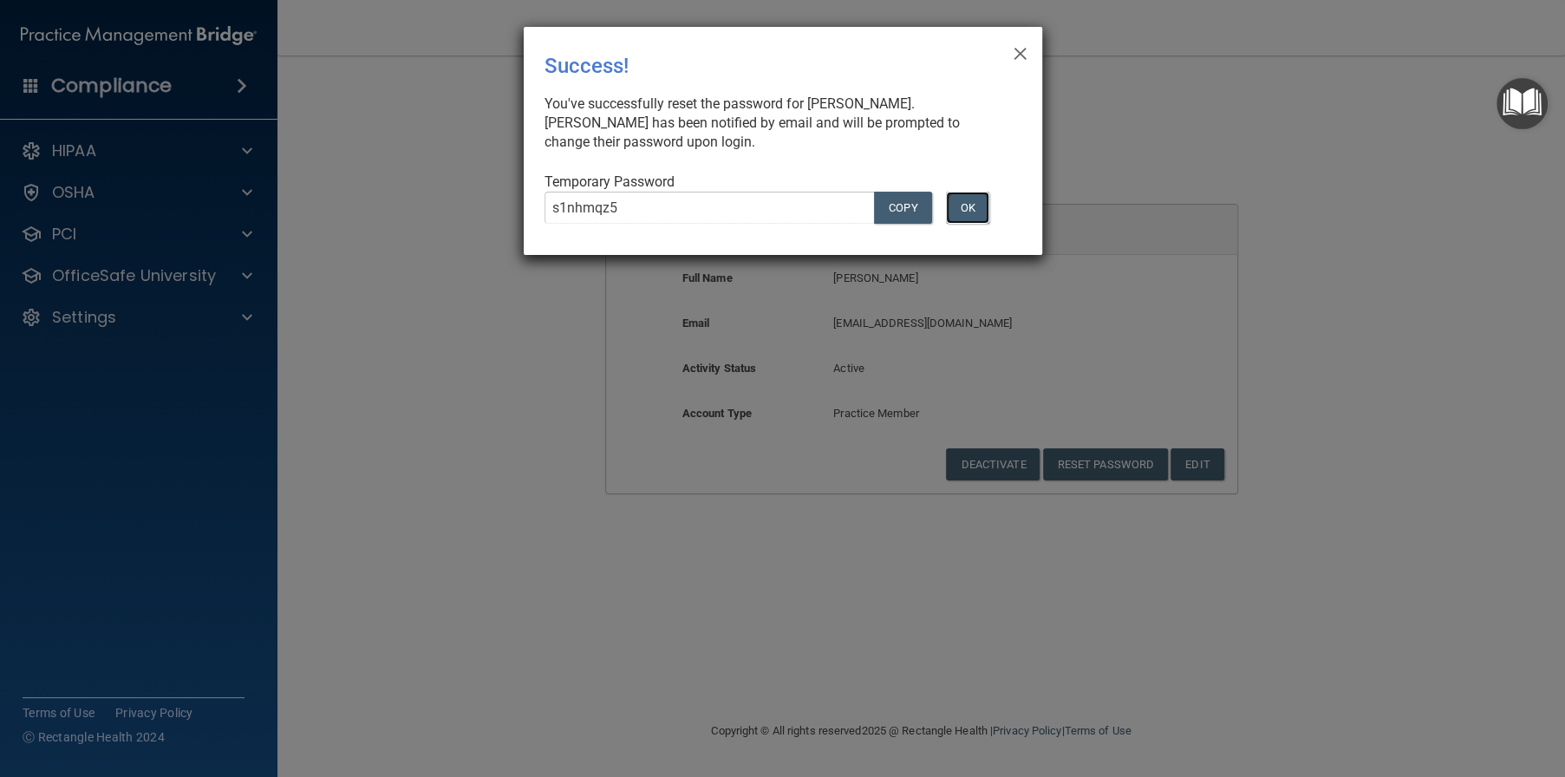
click at [985, 214] on button "OK" at bounding box center [967, 208] width 43 height 32
click at [1022, 53] on span "×" at bounding box center [1020, 51] width 16 height 35
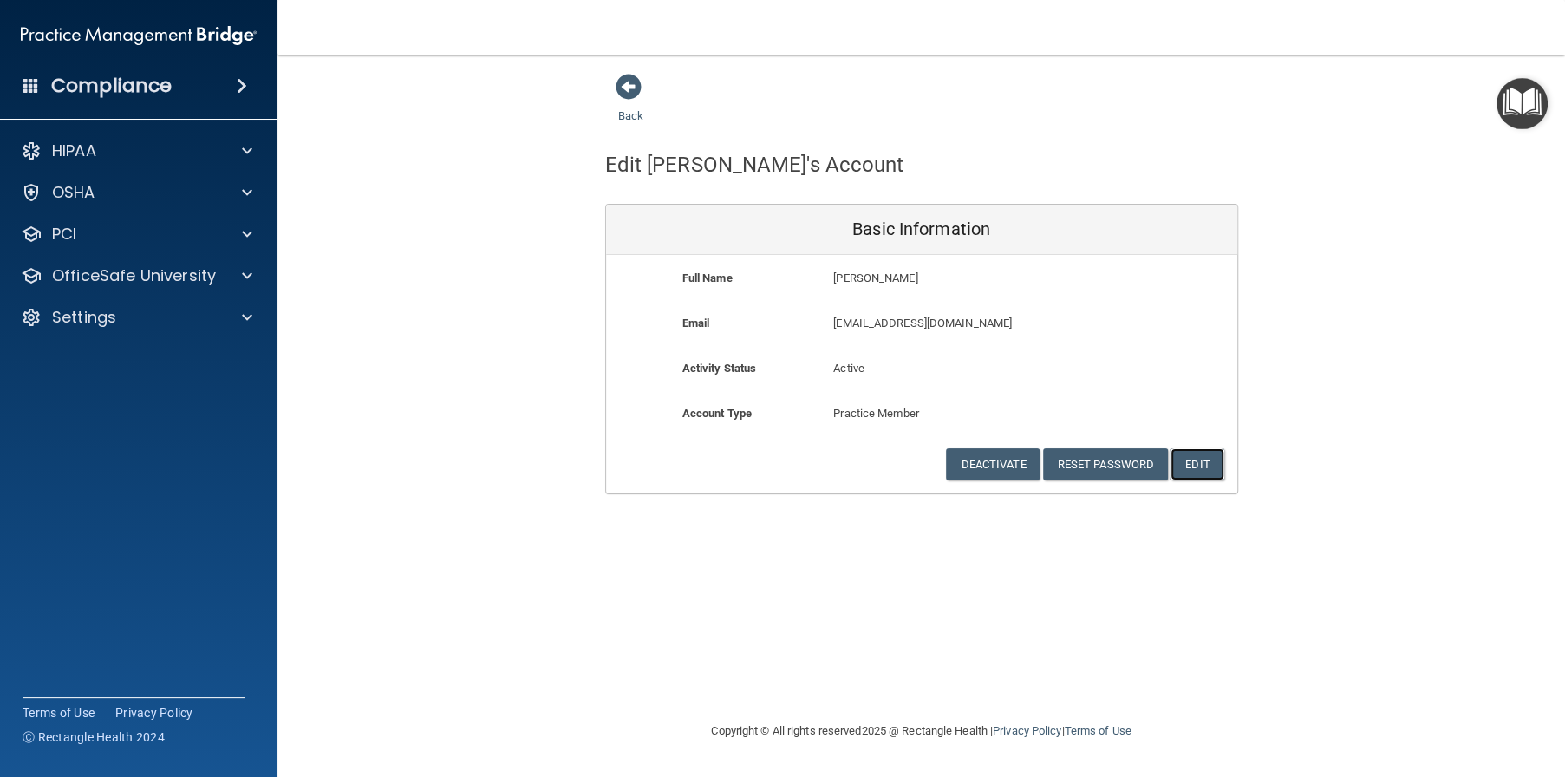
click at [1212, 456] on button "Edit" at bounding box center [1197, 464] width 53 height 32
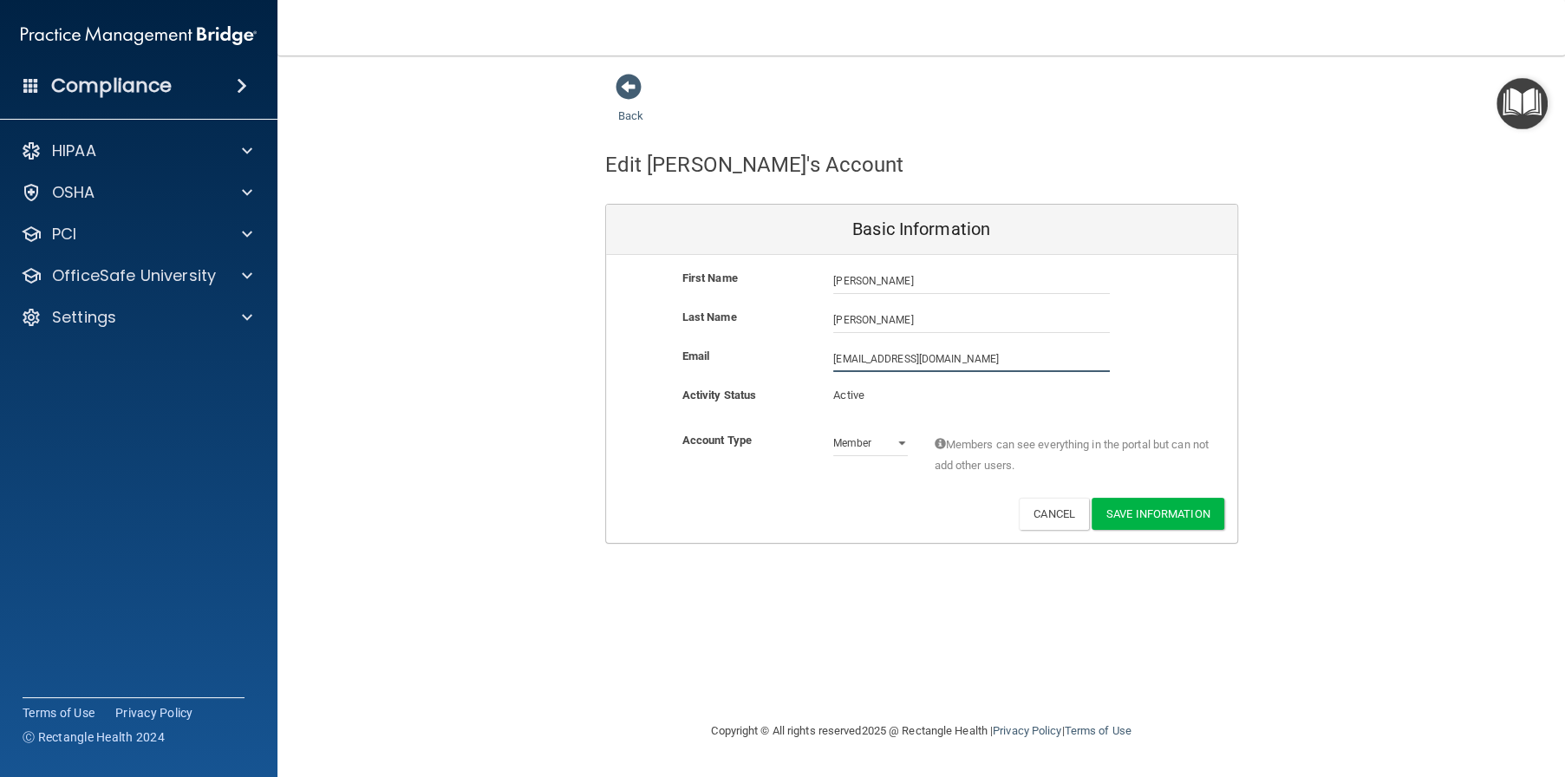
click at [872, 360] on input "[EMAIL_ADDRESS][DOMAIN_NAME]" at bounding box center [971, 359] width 277 height 26
type input "[EMAIL_ADDRESS][DOMAIN_NAME]"
click at [1166, 520] on button "Save Information" at bounding box center [1158, 517] width 133 height 32
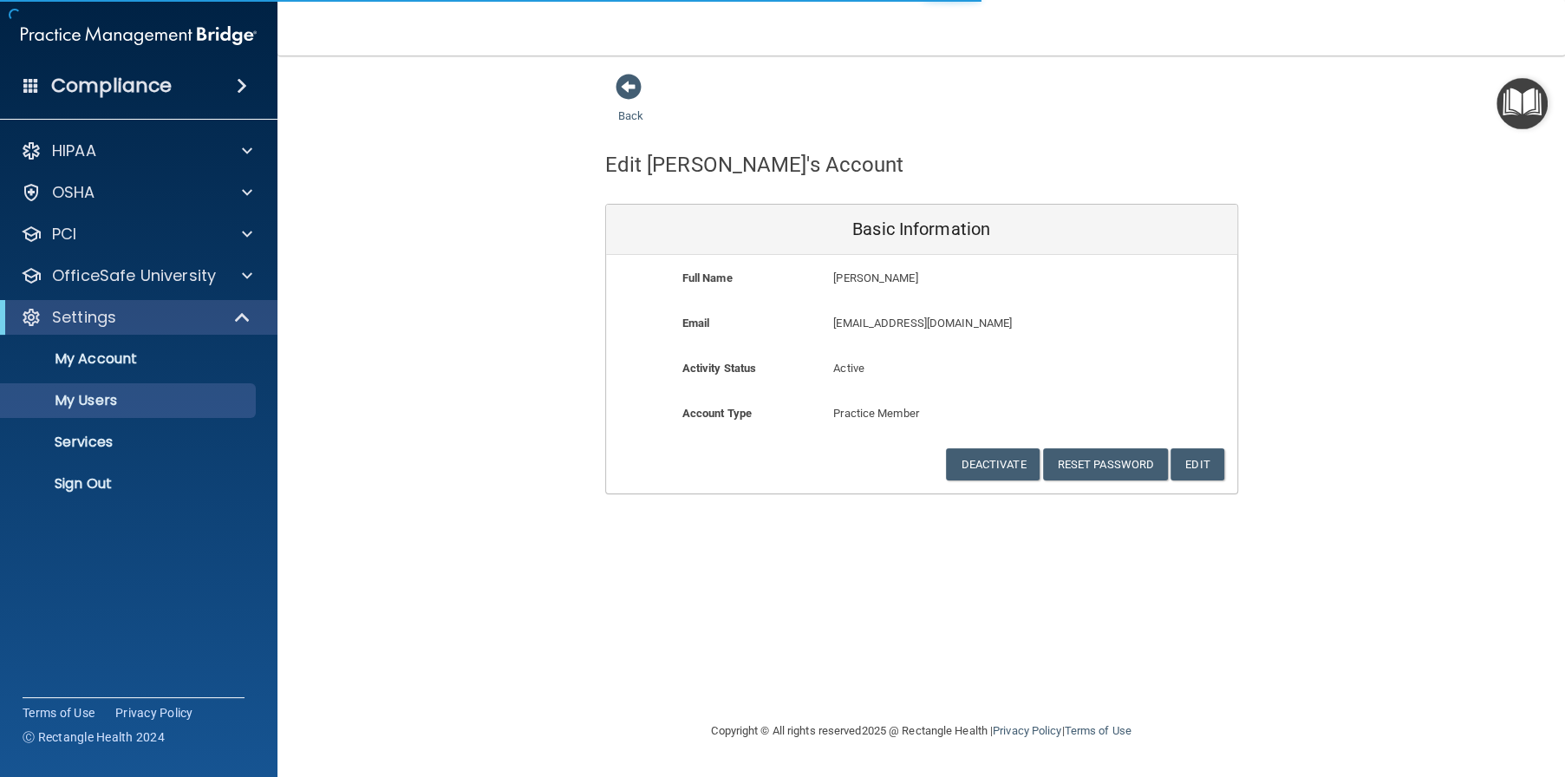
select select "20"
